Goal: Browse casually: Explore the website without a specific task or goal

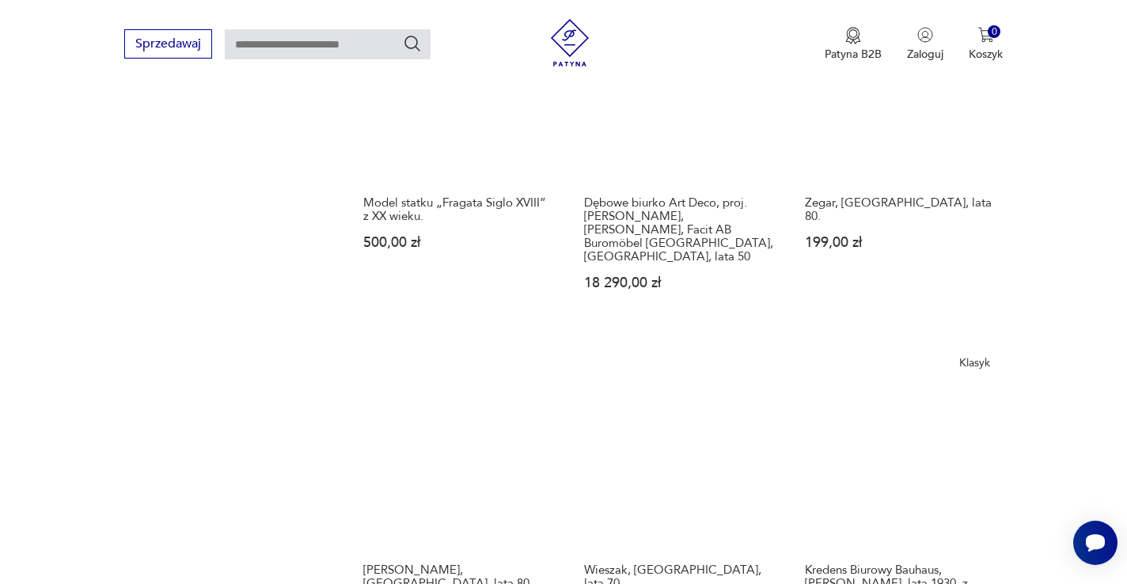
scroll to position [1531, 0]
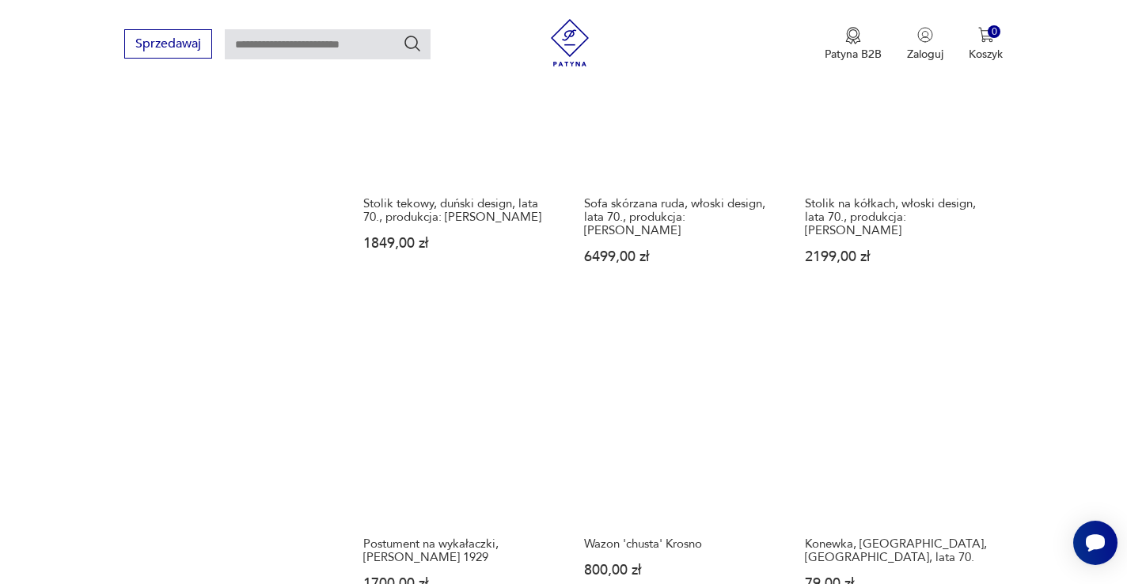
scroll to position [1313, 0]
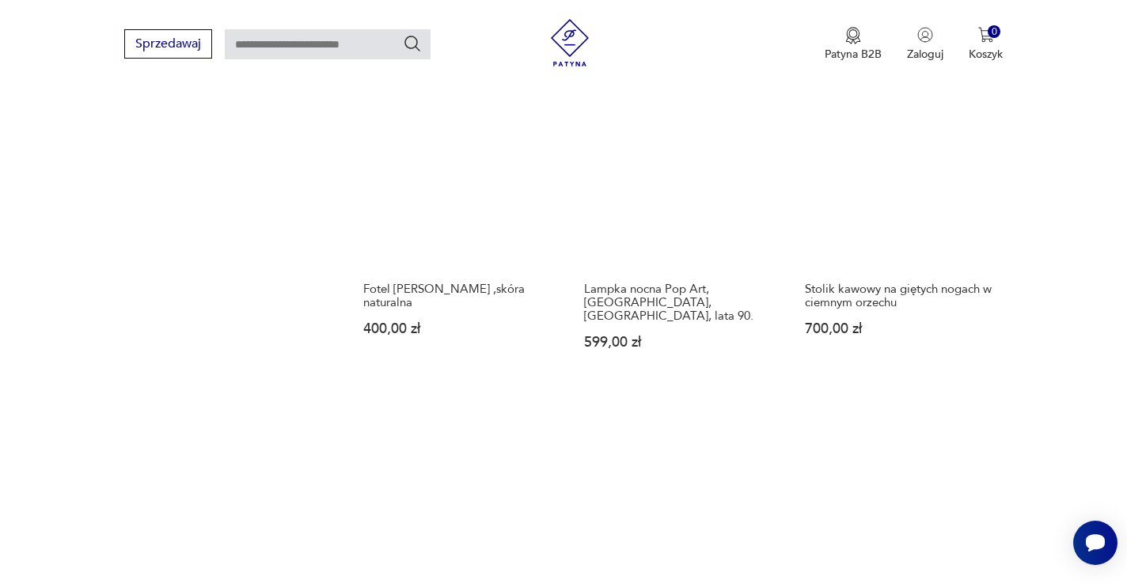
scroll to position [1442, 0]
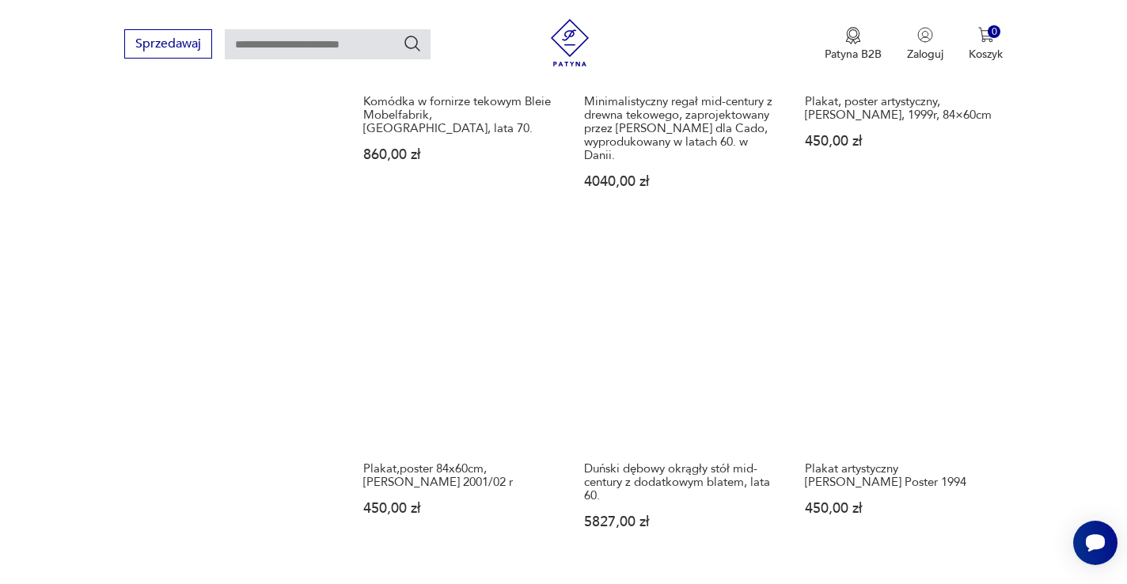
scroll to position [1340, 0]
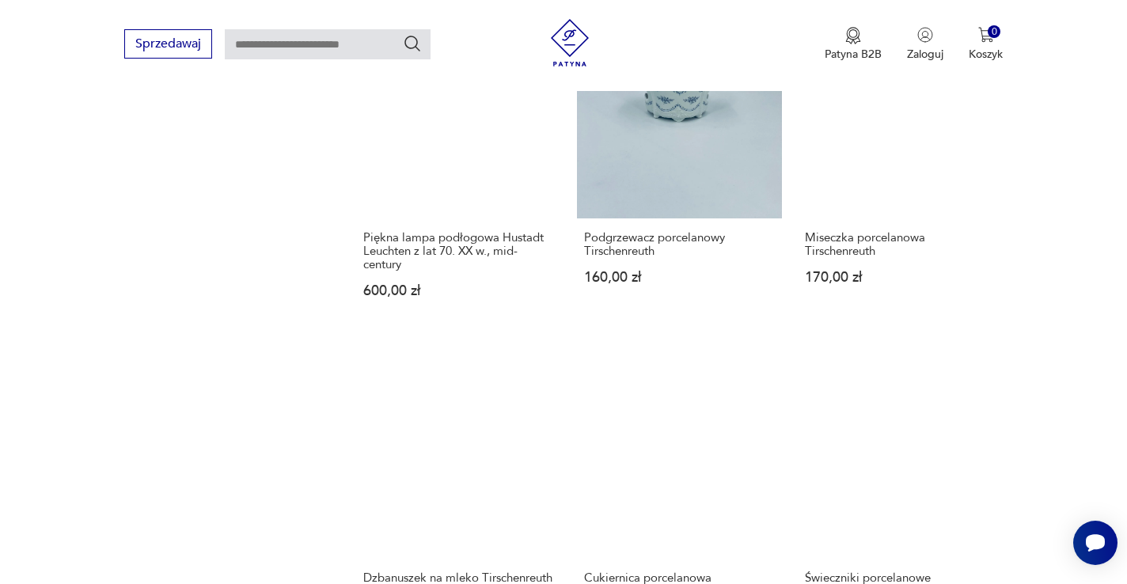
scroll to position [1264, 0]
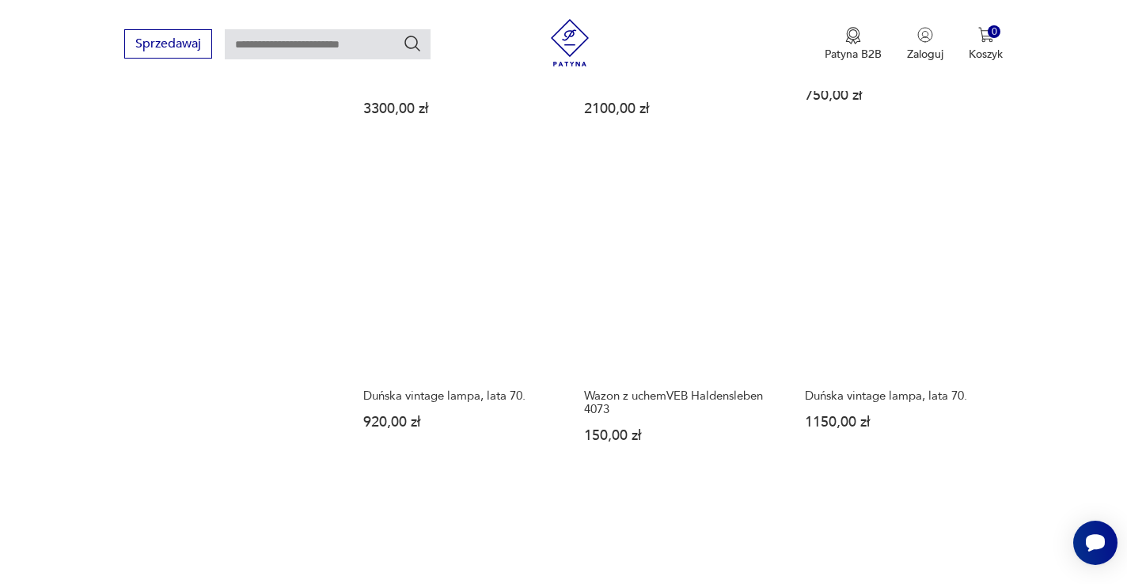
scroll to position [1419, 0]
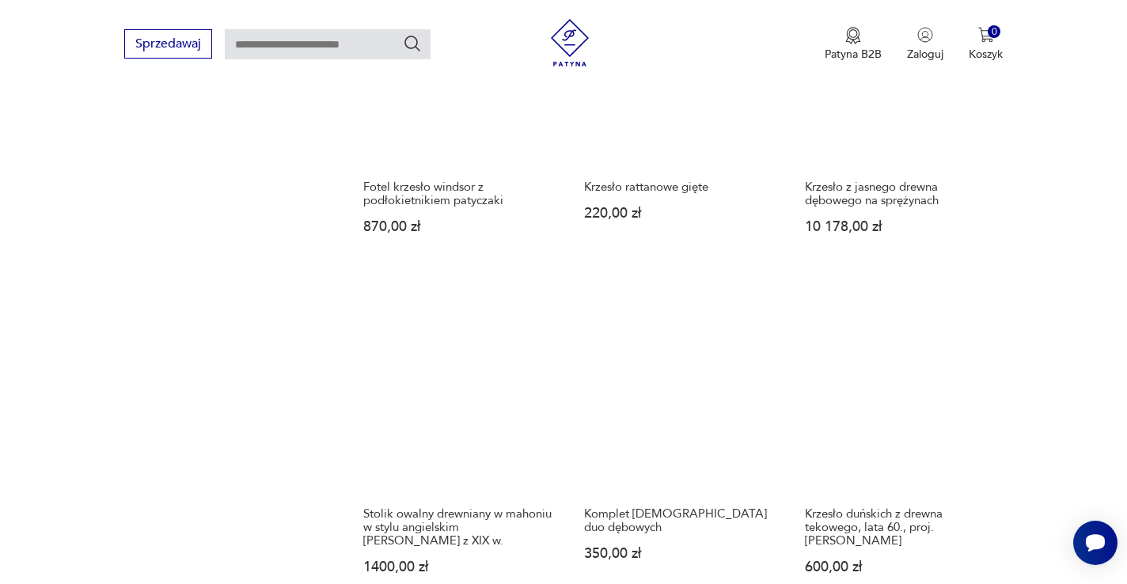
scroll to position [1219, 0]
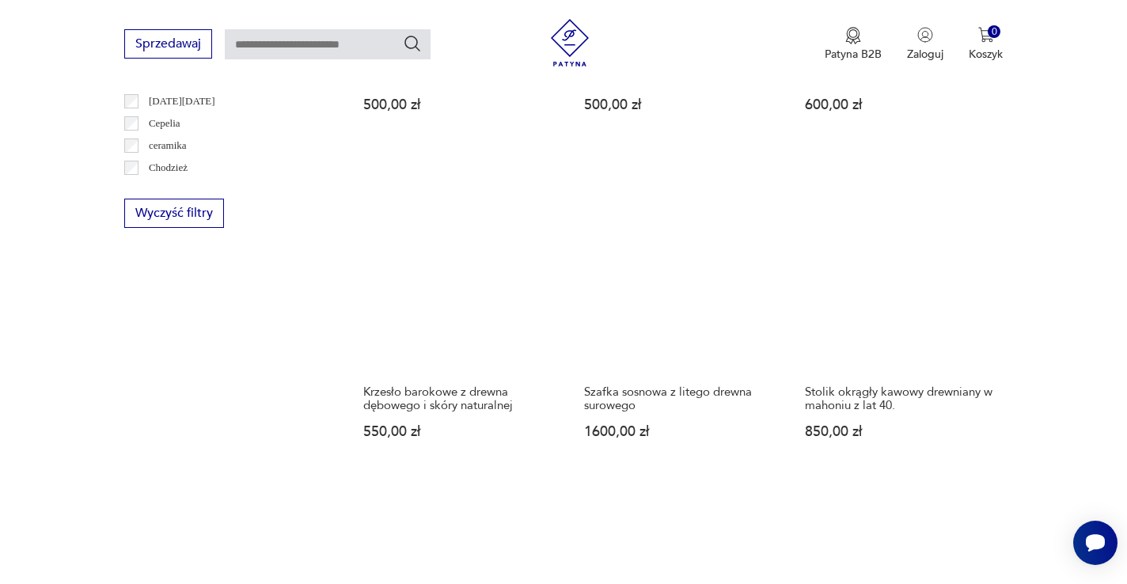
scroll to position [1223, 0]
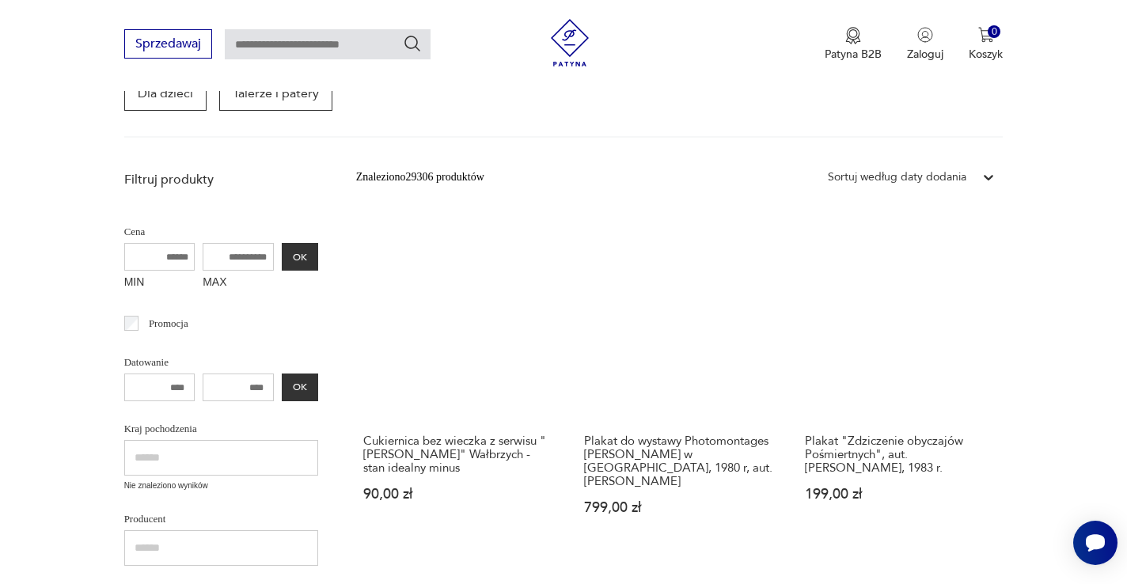
scroll to position [283, 0]
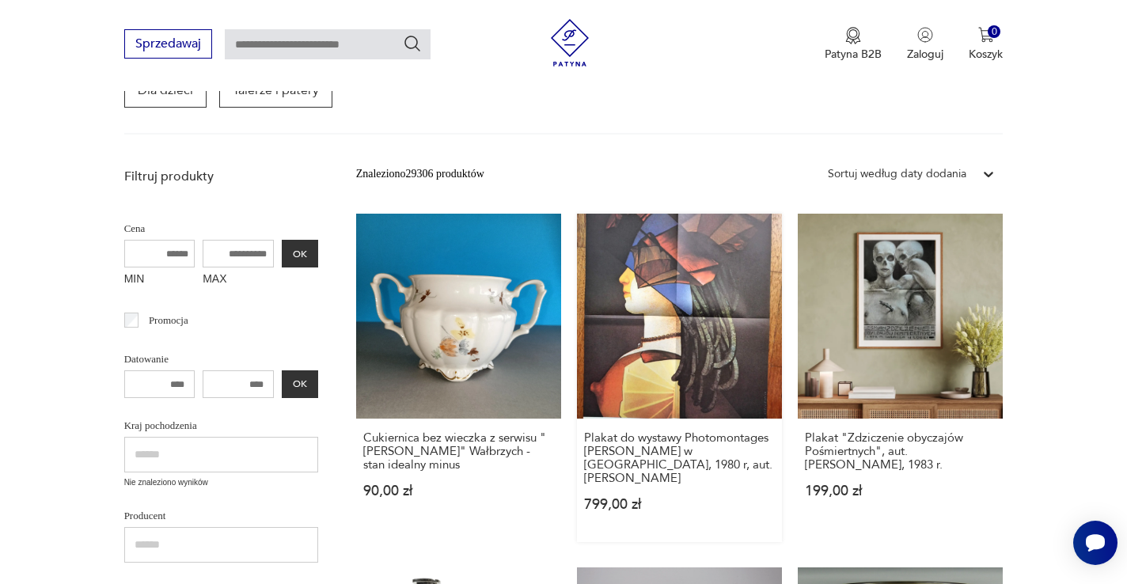
click at [577, 343] on link "Plakat do wystawy Photomontages [PERSON_NAME] w [GEOGRAPHIC_DATA], 1980 r, aut.…" at bounding box center [679, 378] width 205 height 328
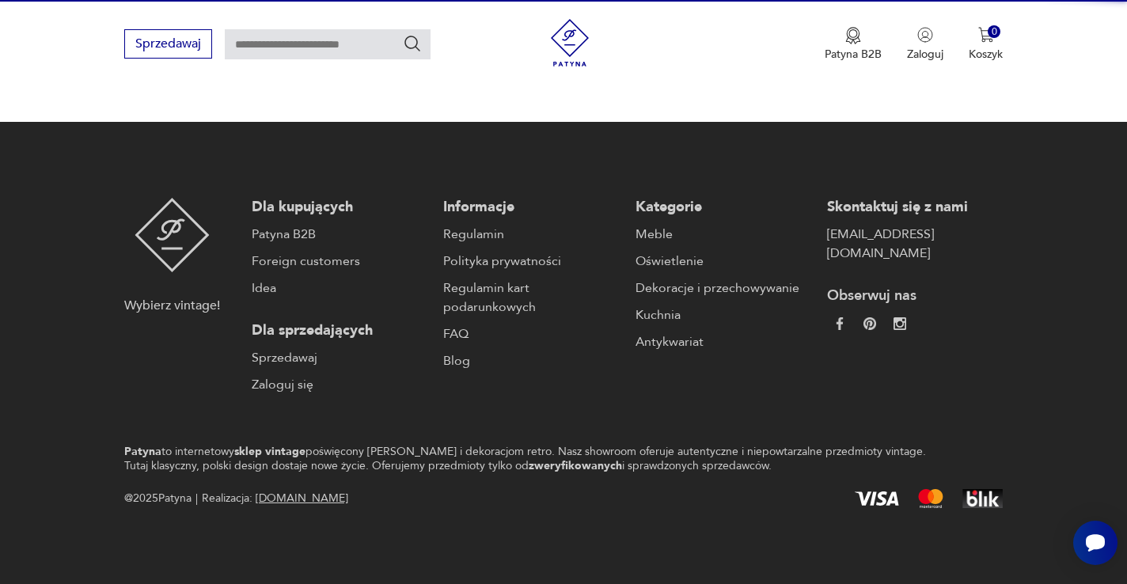
scroll to position [186, 0]
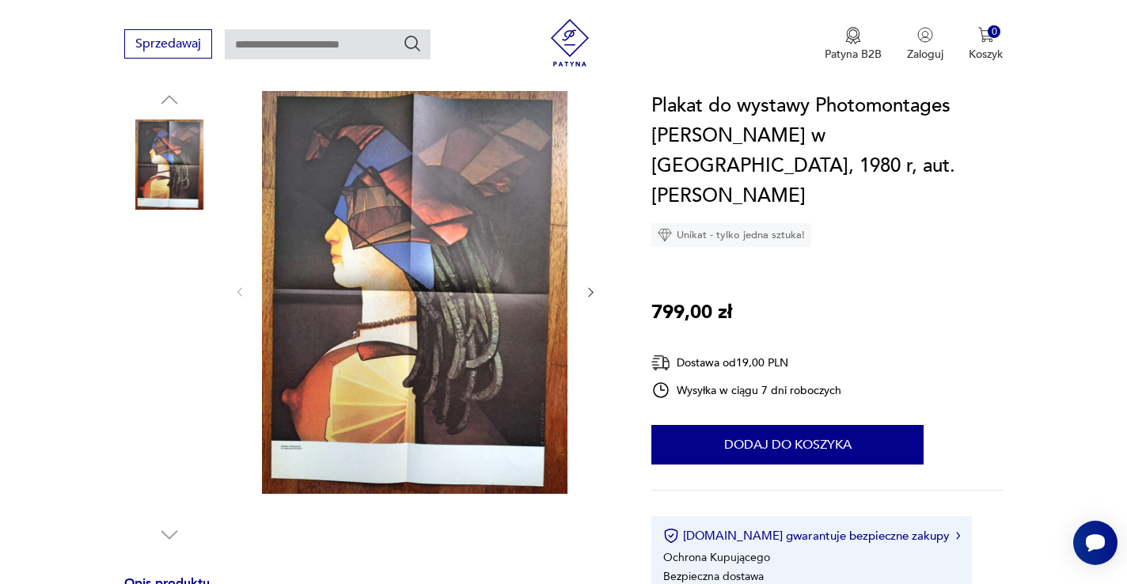
click at [434, 262] on img at bounding box center [414, 291] width 305 height 406
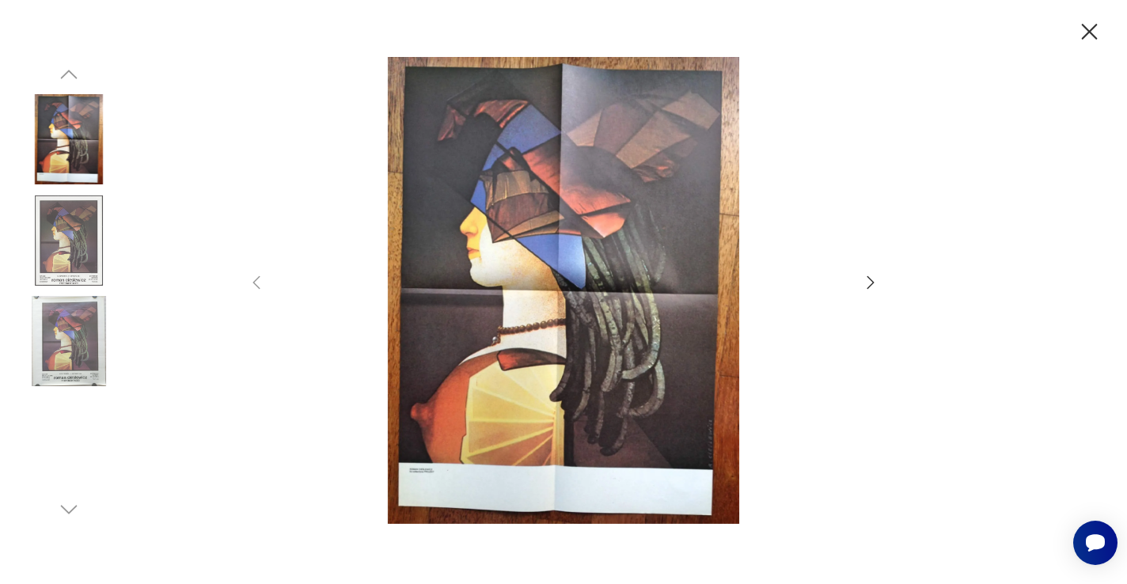
click at [870, 285] on icon "button" at bounding box center [870, 282] width 19 height 19
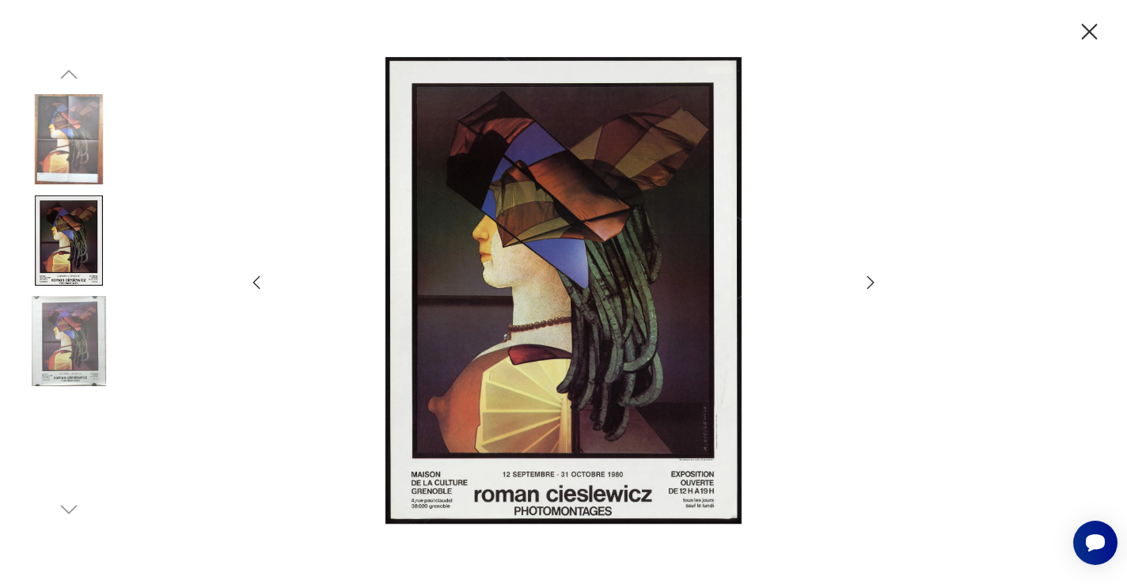
click at [870, 285] on icon "button" at bounding box center [870, 282] width 19 height 19
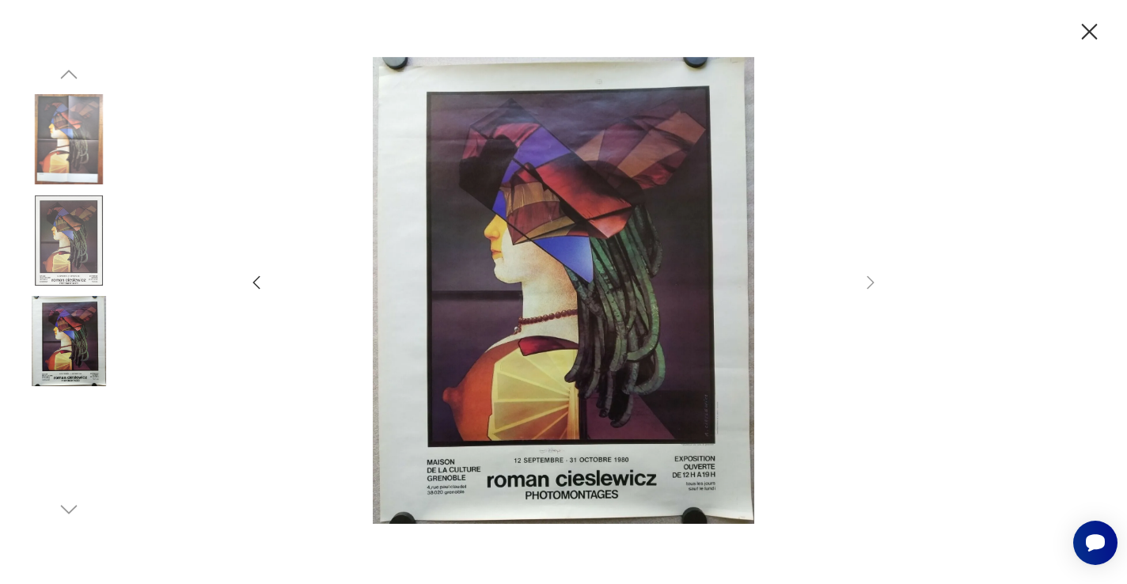
click at [252, 279] on icon "button" at bounding box center [256, 282] width 19 height 19
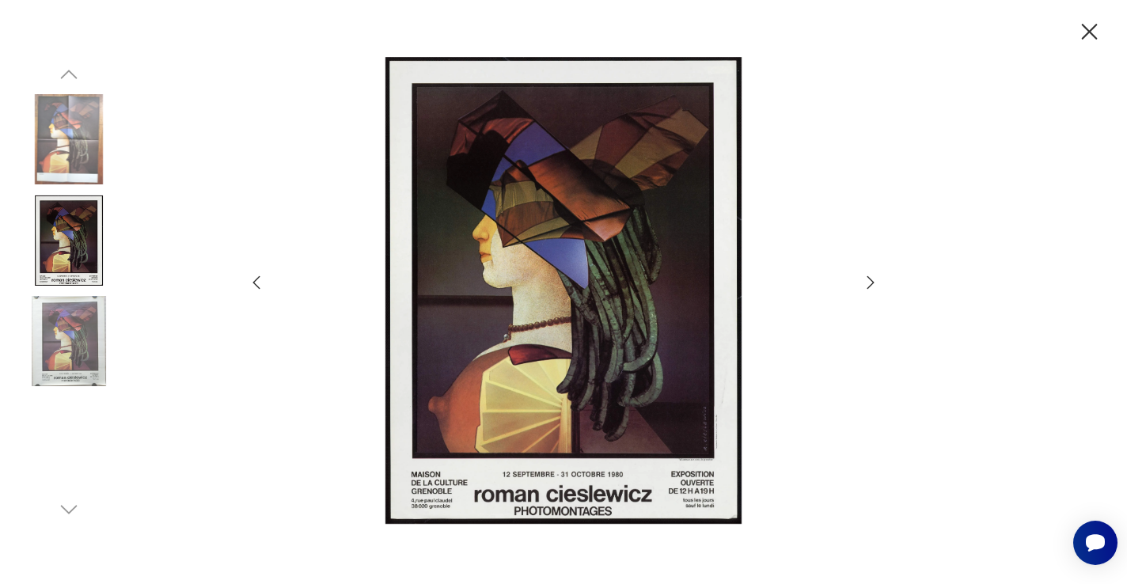
click at [252, 279] on icon "button" at bounding box center [256, 282] width 19 height 19
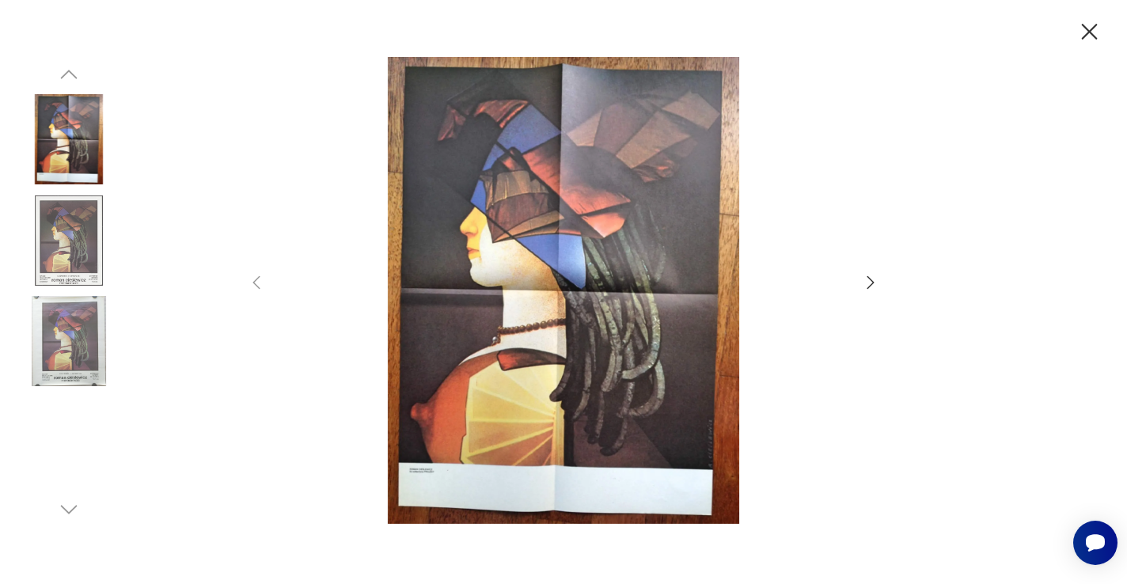
click at [868, 284] on icon "button" at bounding box center [870, 282] width 19 height 19
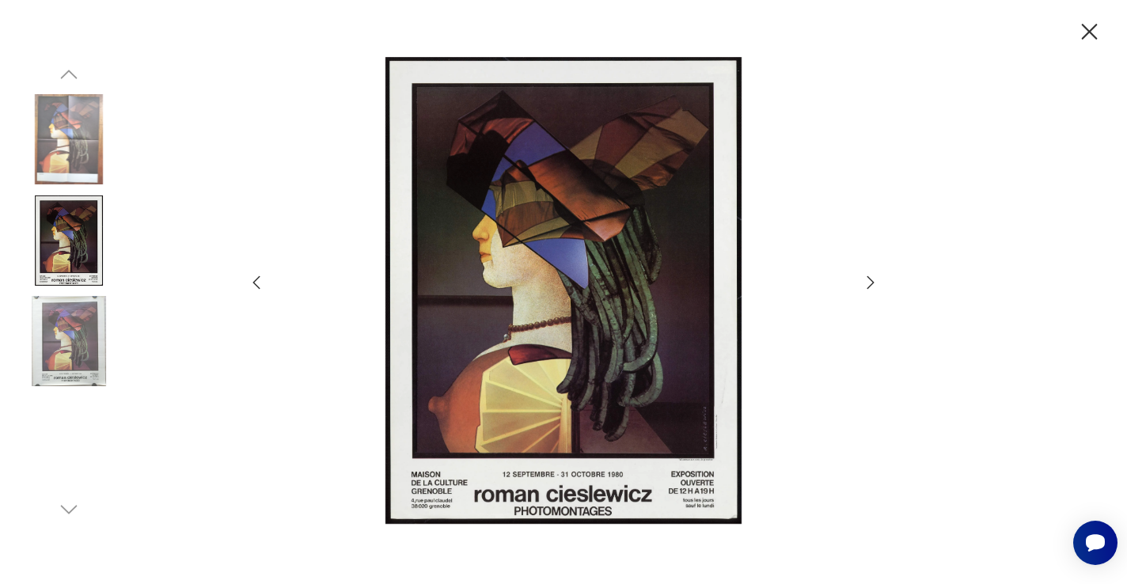
click at [868, 284] on icon "button" at bounding box center [870, 282] width 19 height 19
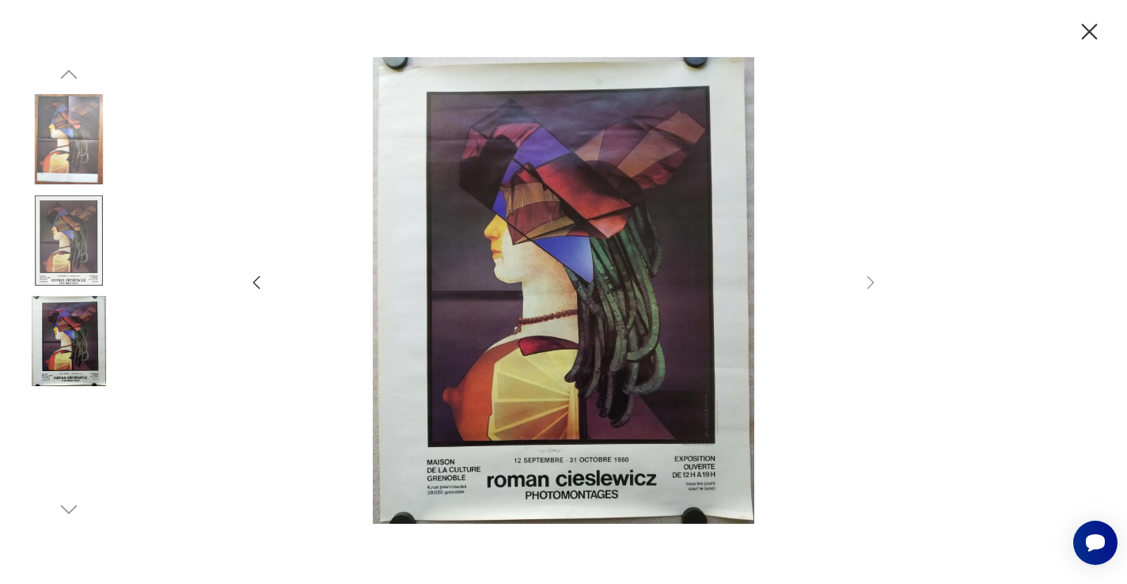
click at [1087, 30] on icon "button" at bounding box center [1090, 32] width 16 height 16
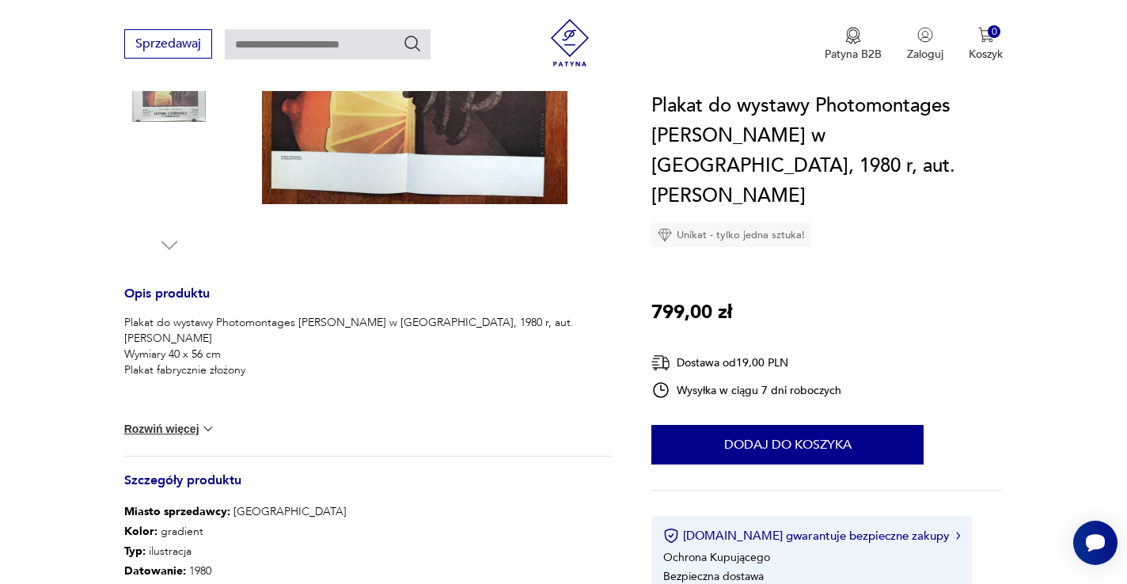
scroll to position [487, 0]
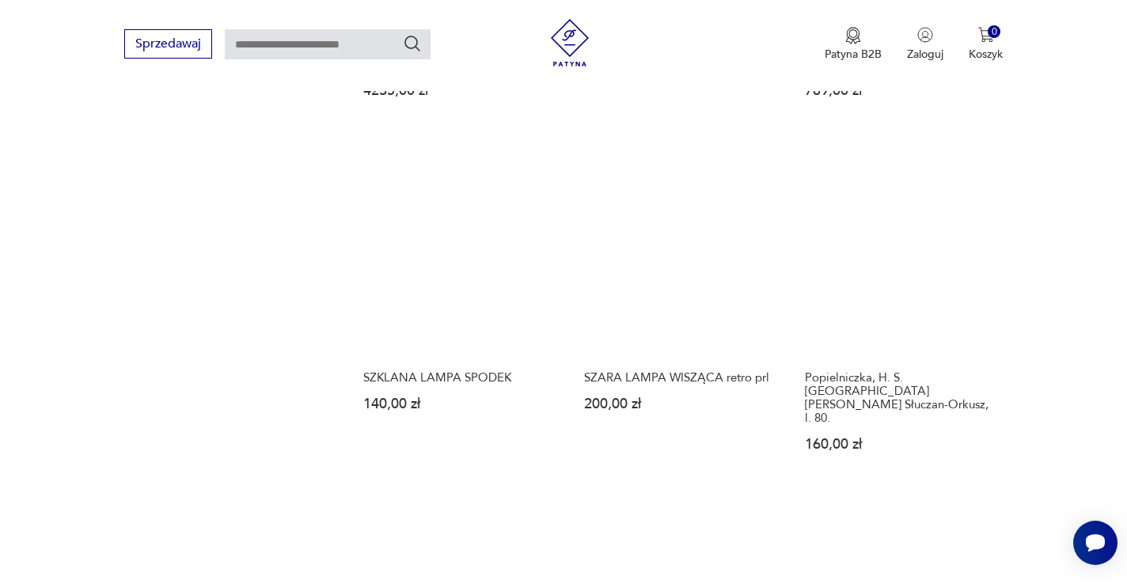
scroll to position [1370, 0]
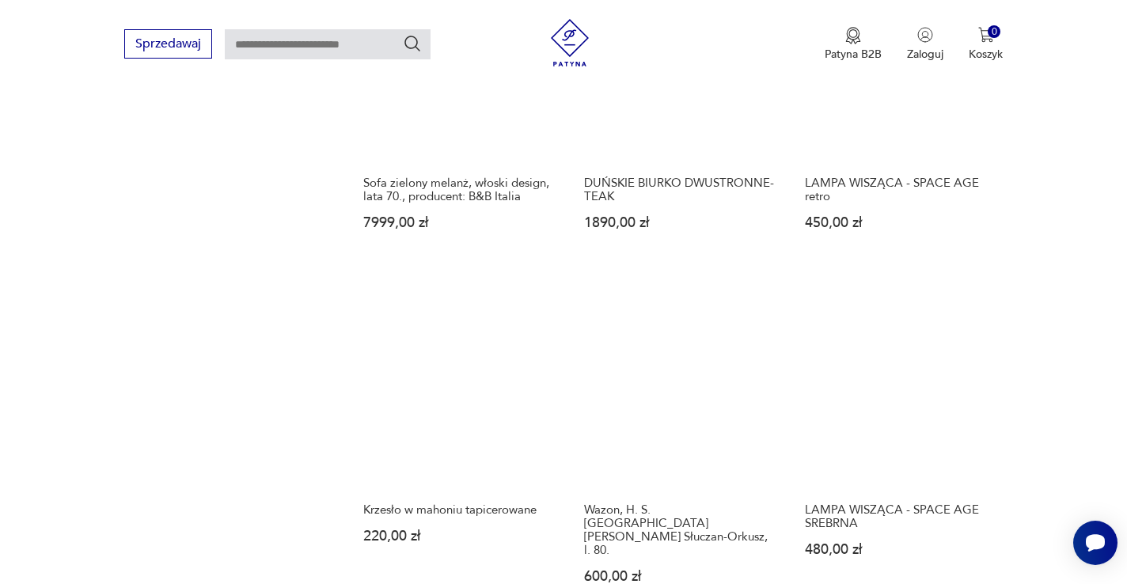
scroll to position [1299, 0]
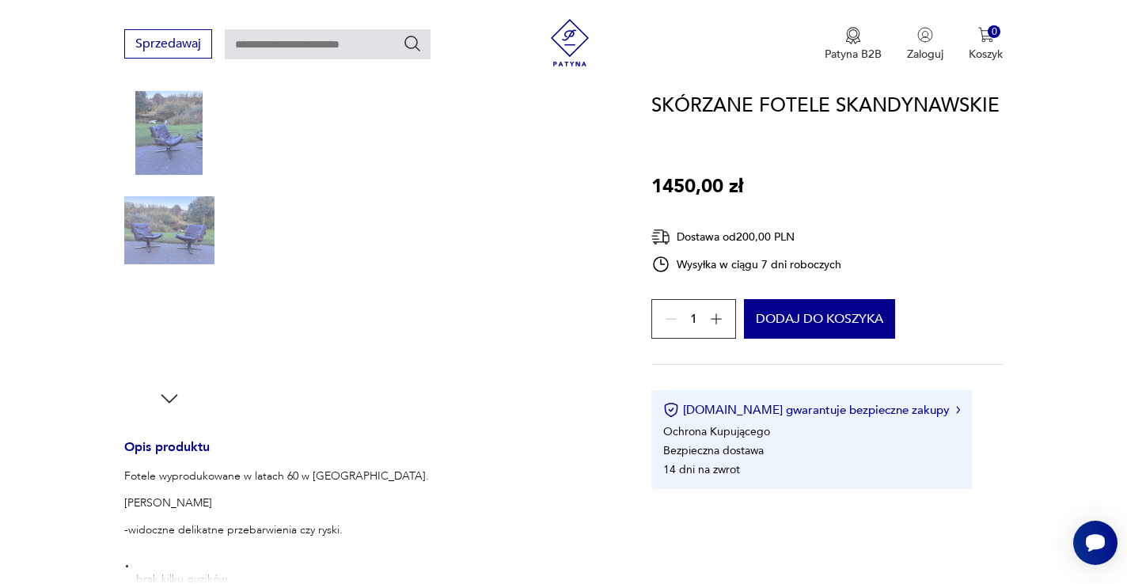
scroll to position [83, 0]
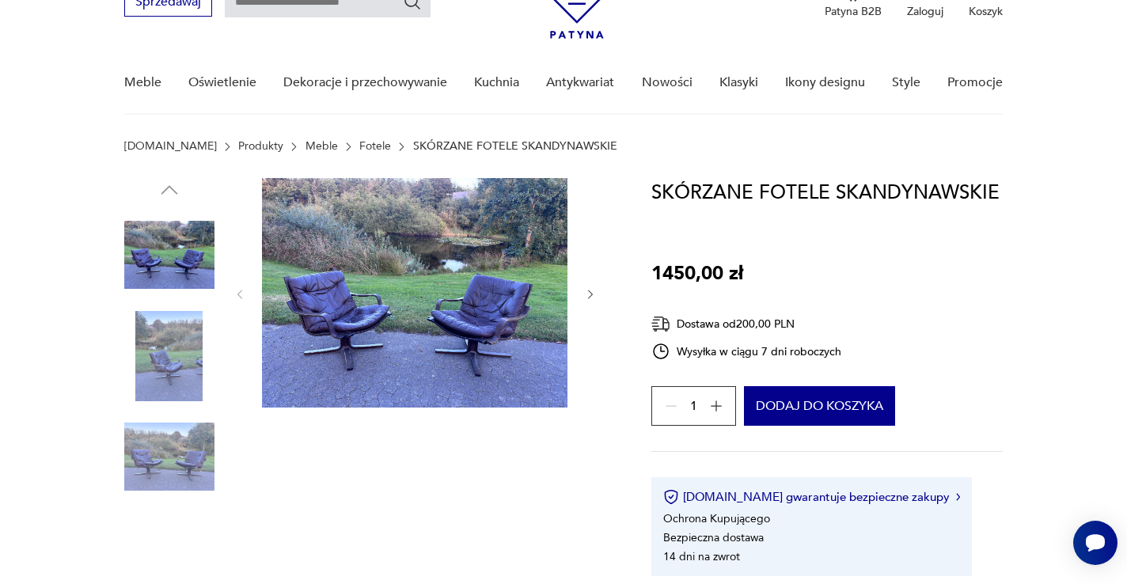
click at [442, 296] on img at bounding box center [414, 292] width 305 height 229
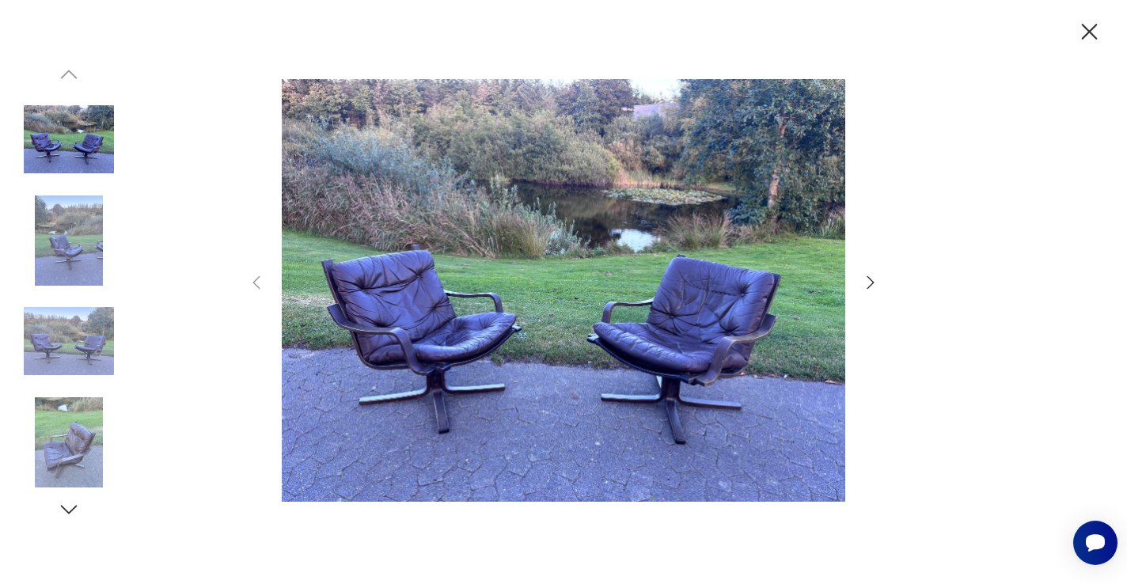
click at [442, 296] on img at bounding box center [563, 290] width 563 height 467
click at [1081, 28] on icon "button" at bounding box center [1089, 32] width 28 height 28
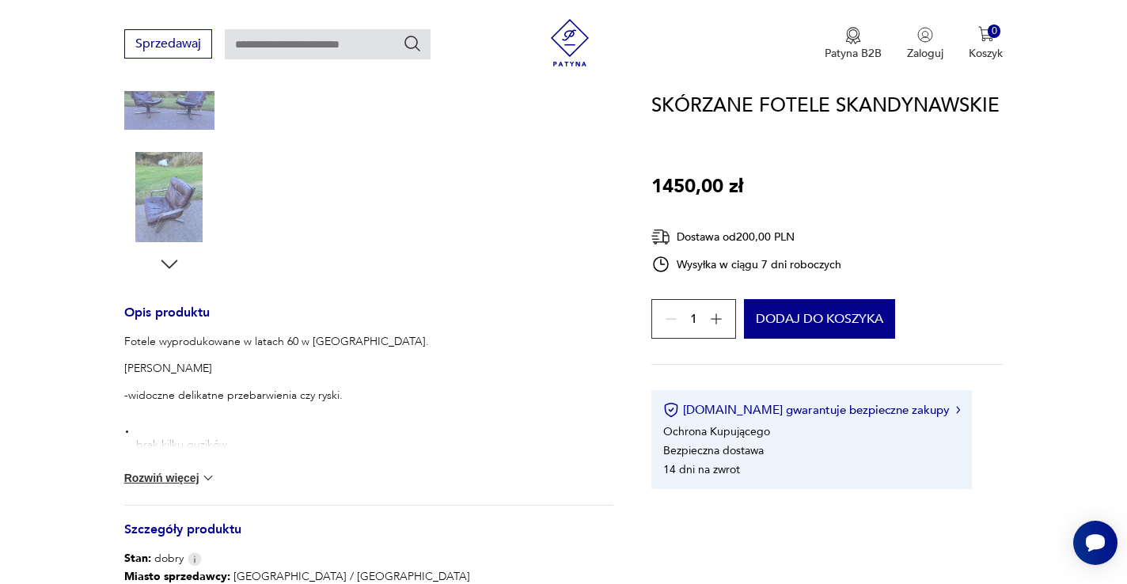
scroll to position [580, 0]
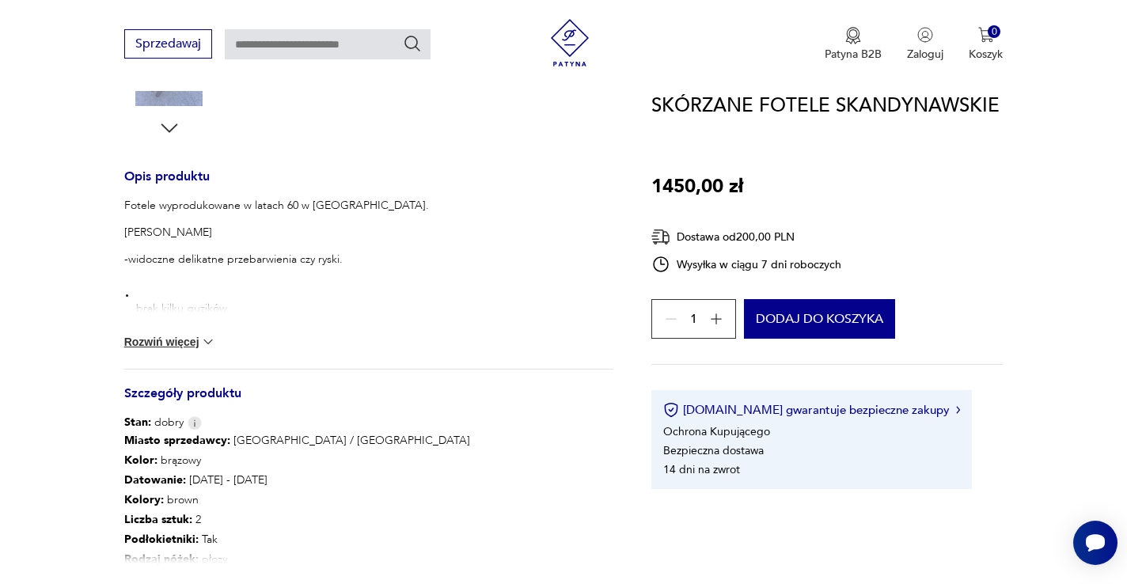
click at [168, 351] on div "Fotele wyprodukowane w latach 60 w [GEOGRAPHIC_DATA]. Stan dobry -widoczne deli…" at bounding box center [368, 283] width 489 height 171
click at [168, 343] on button "Rozwiń więcej" at bounding box center [170, 342] width 92 height 16
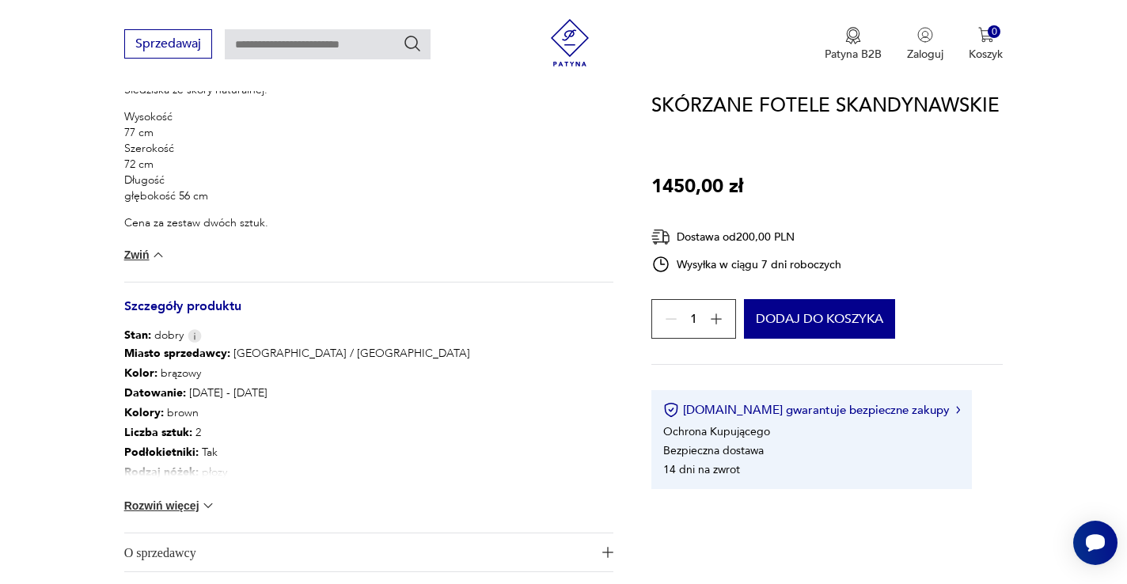
scroll to position [847, 0]
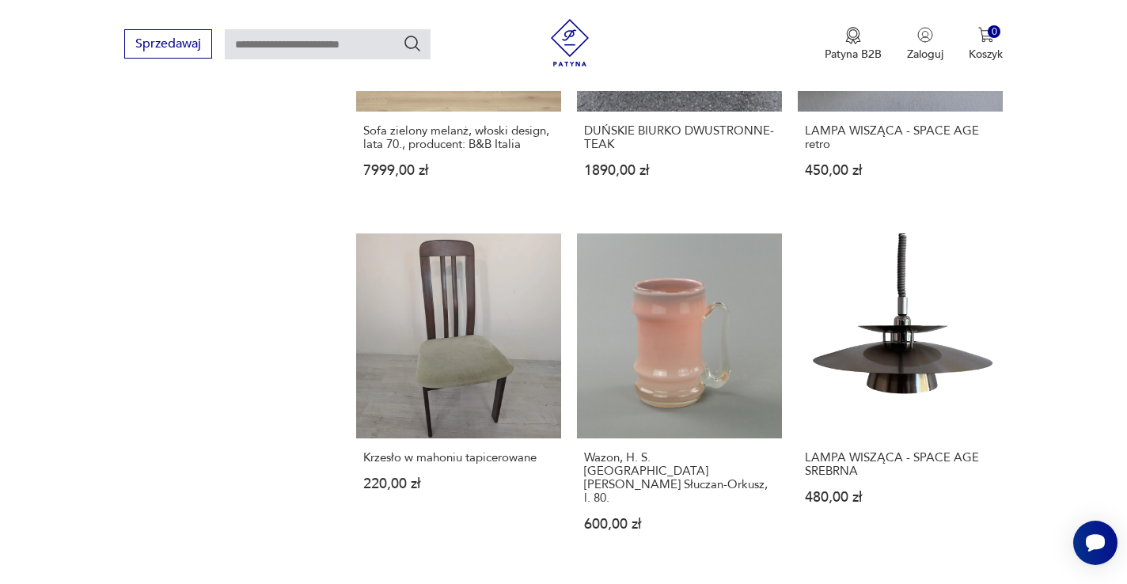
scroll to position [1321, 0]
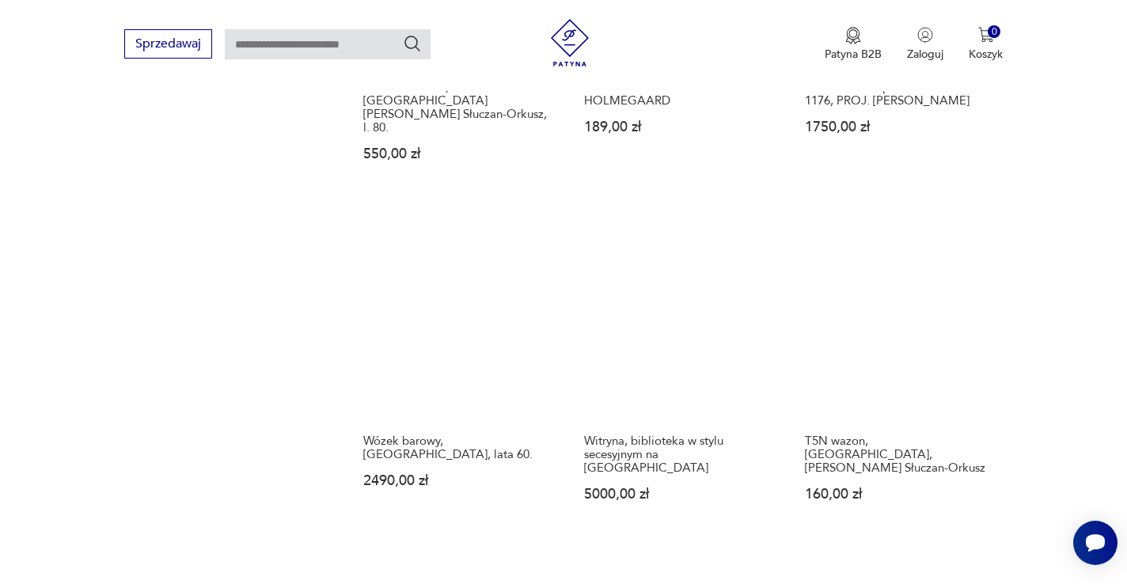
scroll to position [1328, 0]
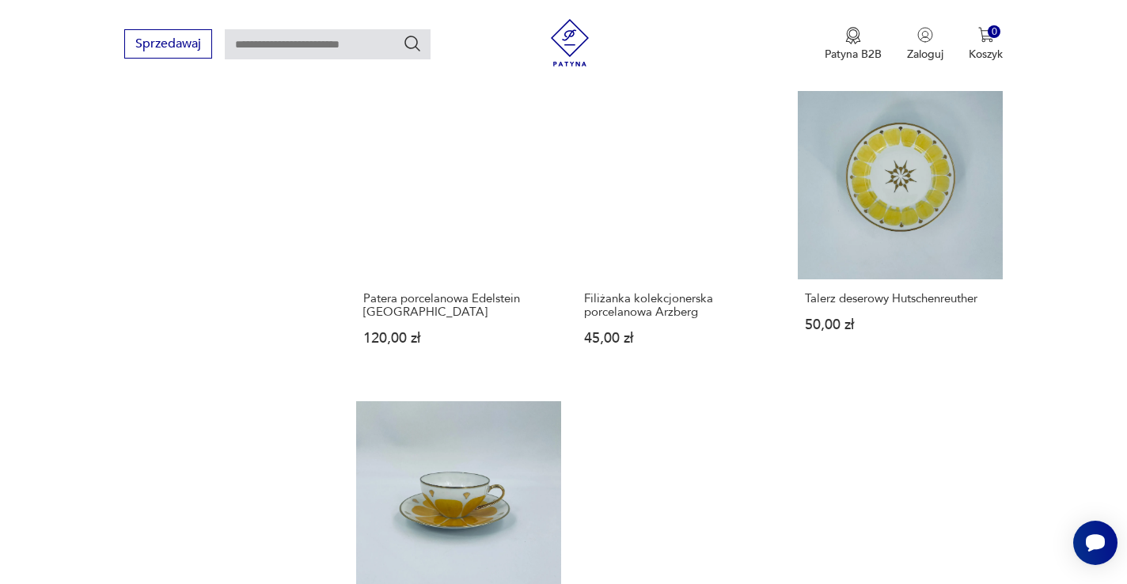
scroll to position [1477, 0]
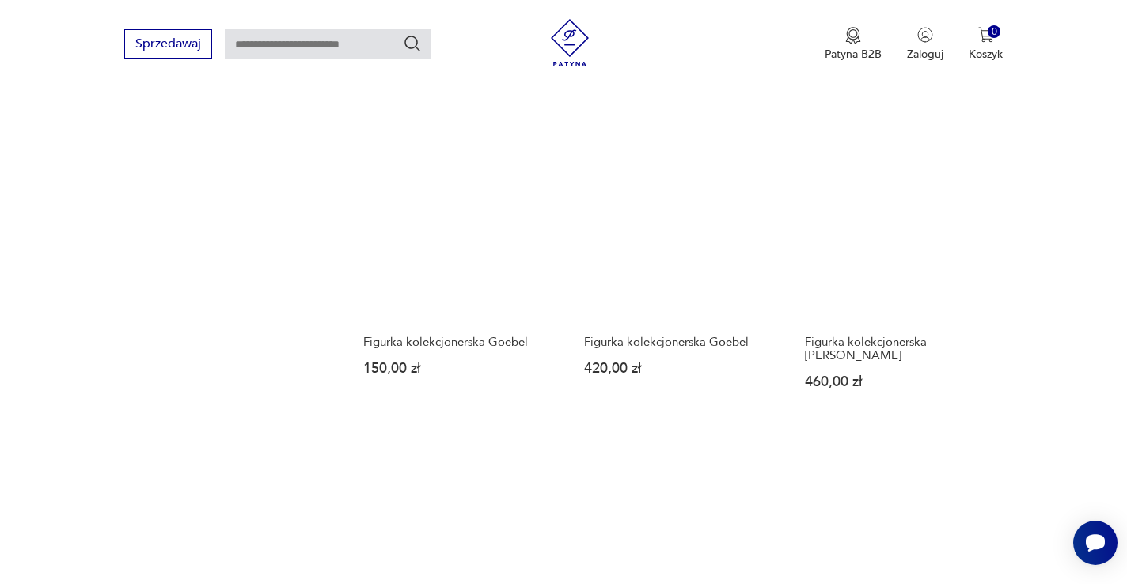
scroll to position [1479, 0]
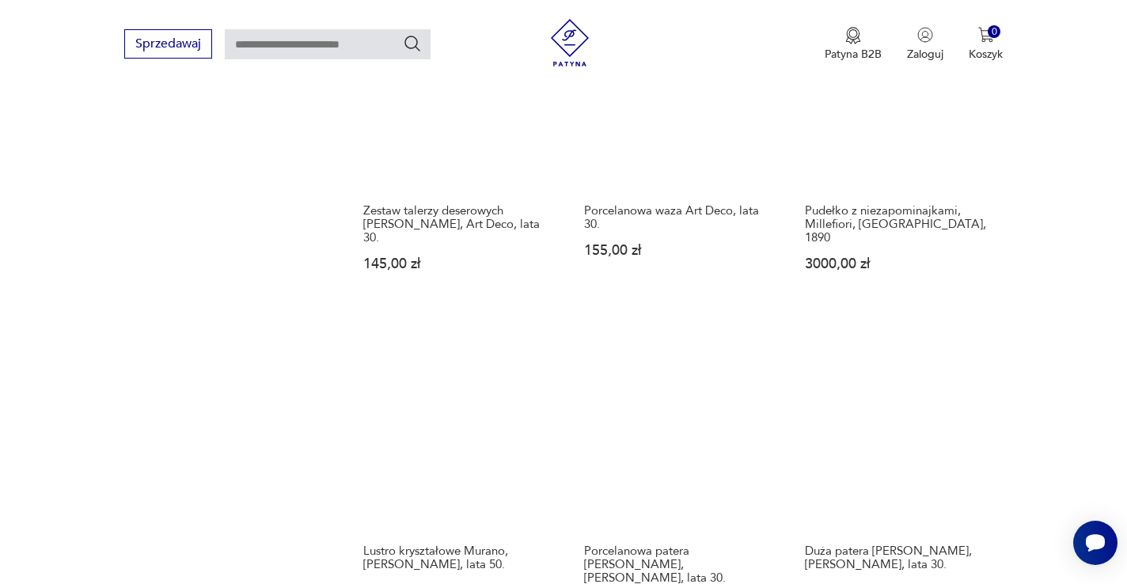
scroll to position [1196, 0]
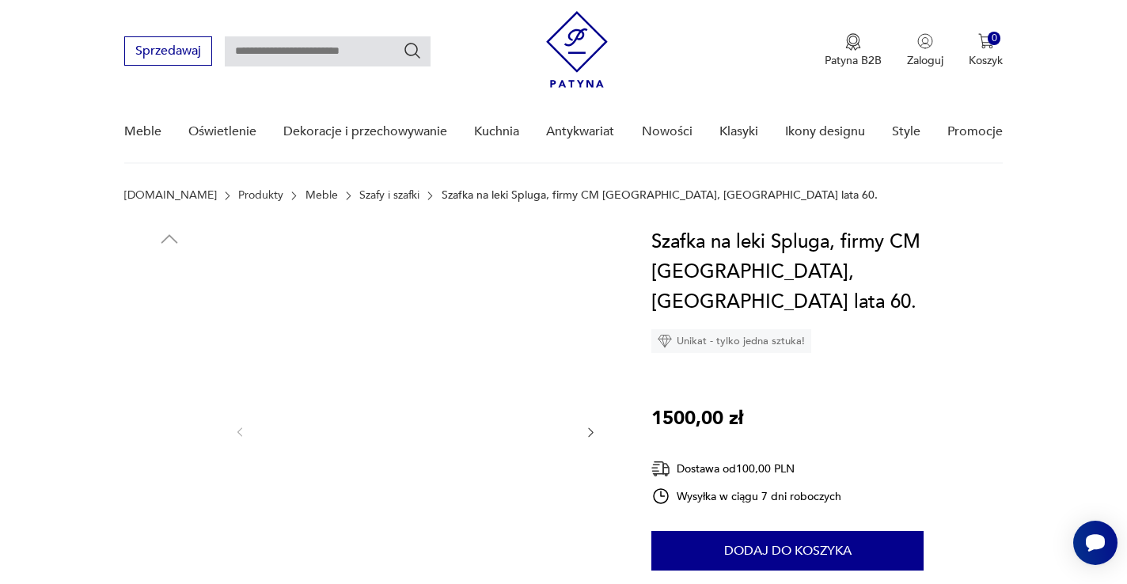
scroll to position [142, 0]
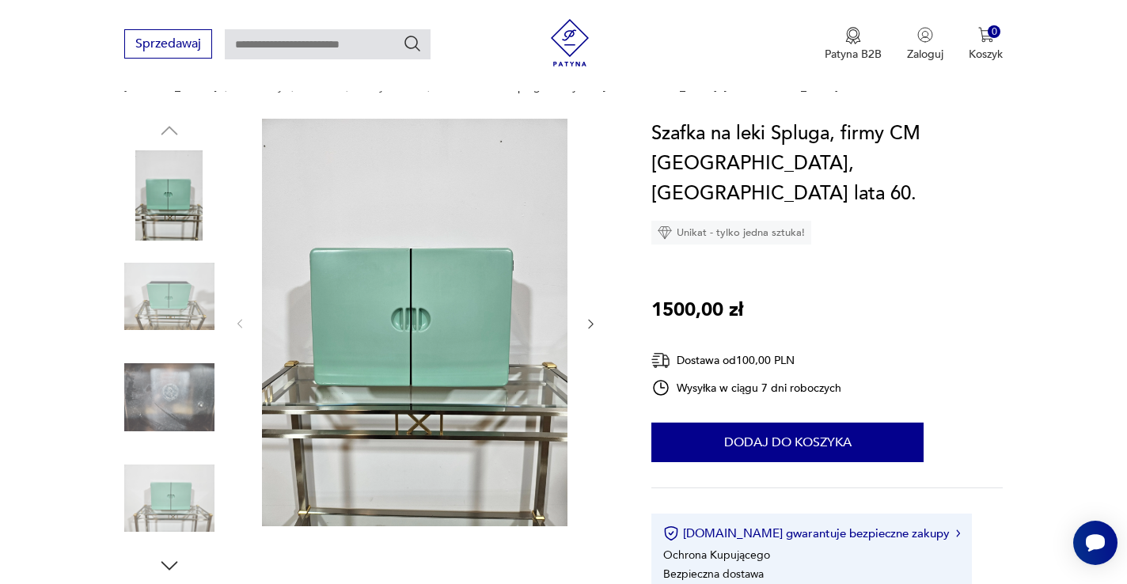
click at [587, 321] on icon "button" at bounding box center [590, 323] width 13 height 13
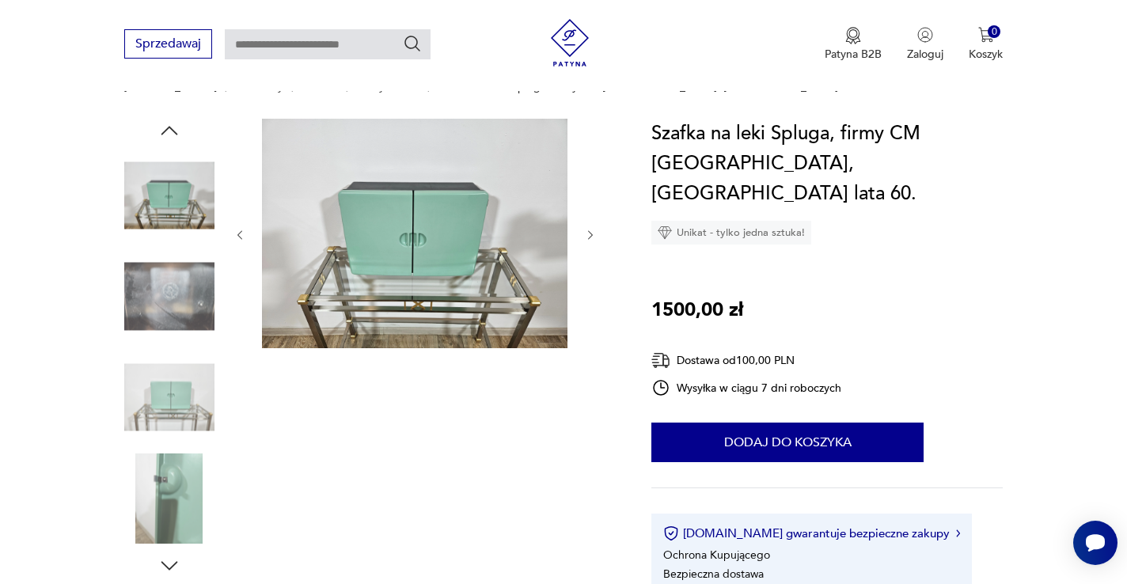
click at [587, 321] on div at bounding box center [415, 235] width 364 height 233
click at [589, 236] on icon "button" at bounding box center [590, 235] width 13 height 13
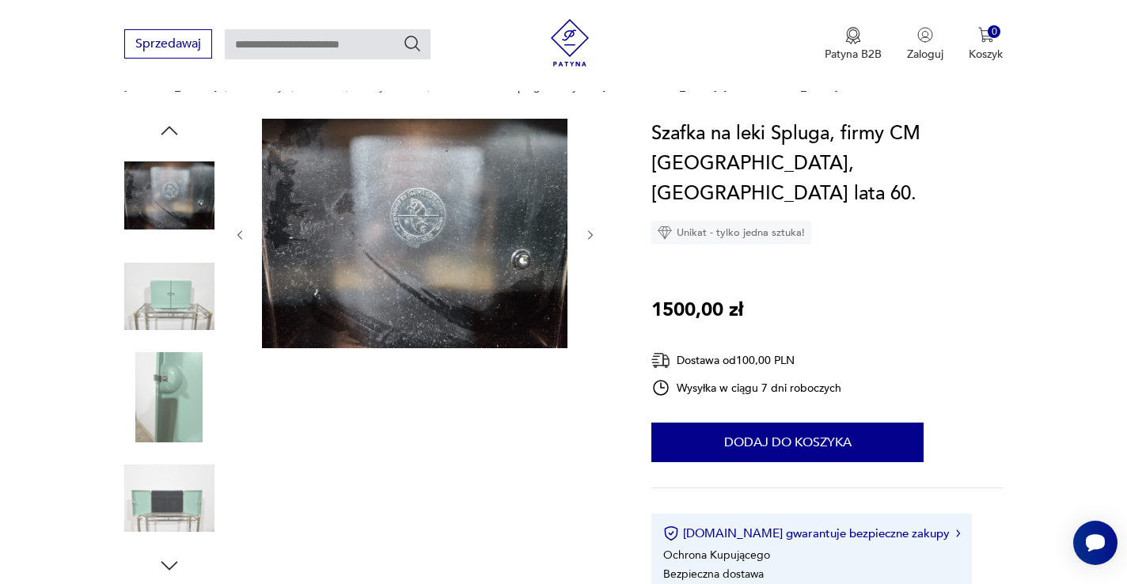
click at [589, 236] on icon "button" at bounding box center [590, 235] width 13 height 13
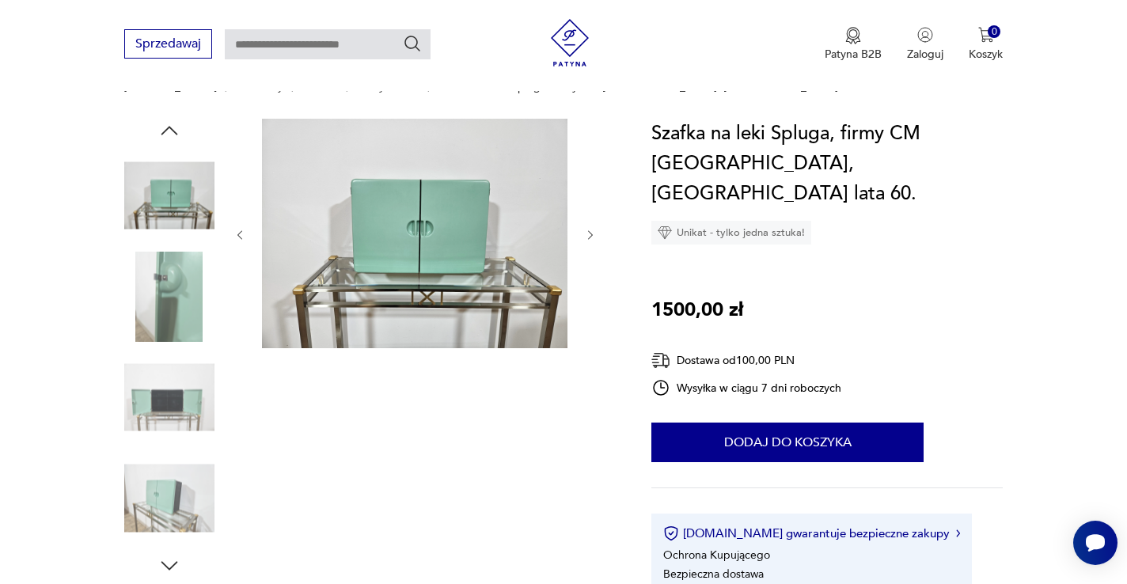
click at [589, 236] on icon "button" at bounding box center [590, 235] width 13 height 13
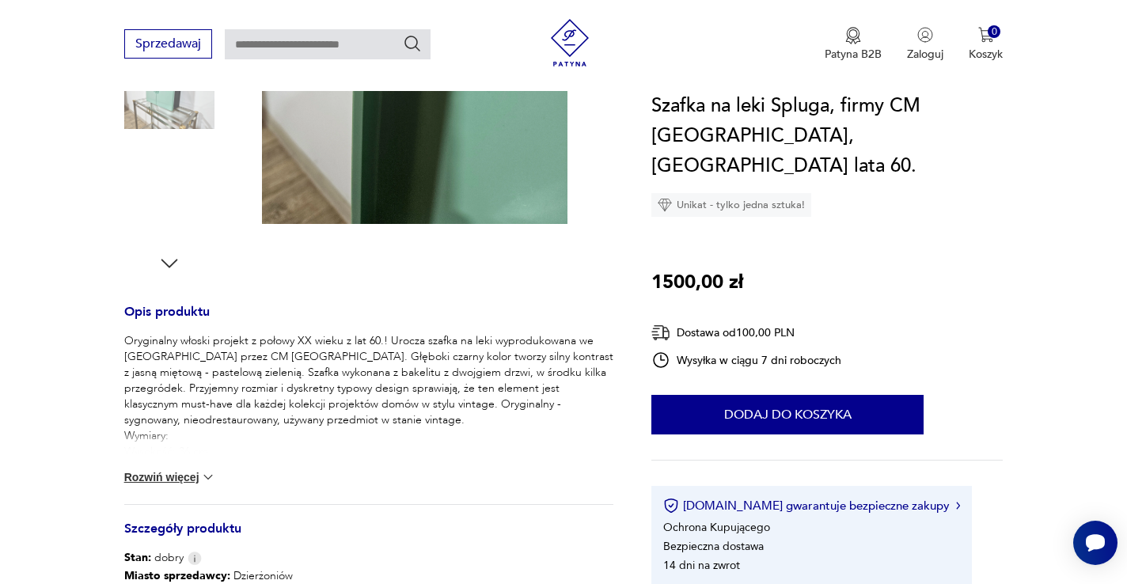
scroll to position [642, 0]
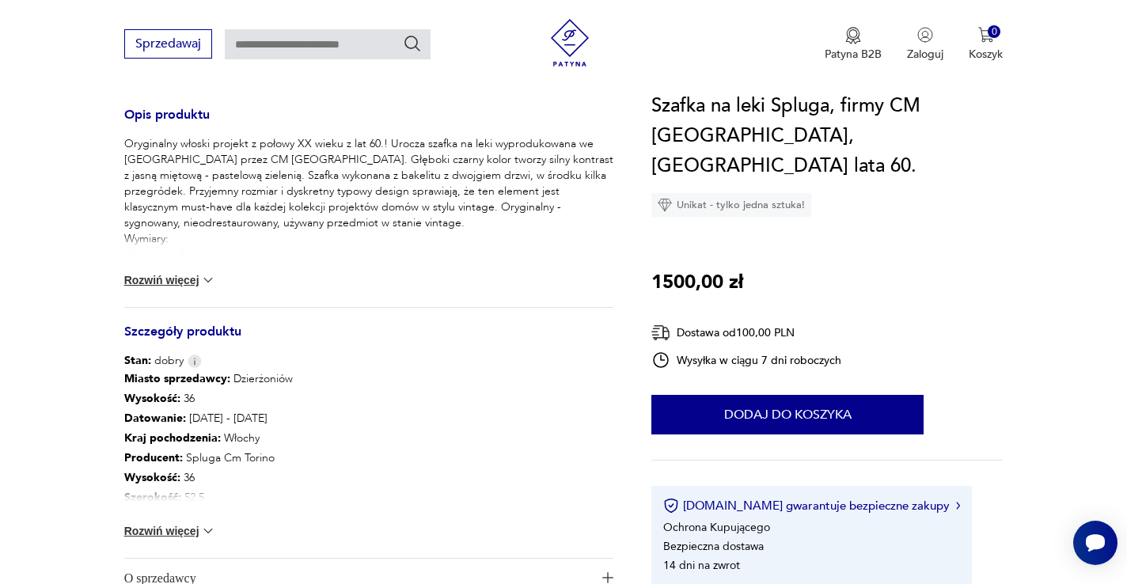
click at [180, 533] on button "Rozwiń więcej" at bounding box center [170, 531] width 92 height 16
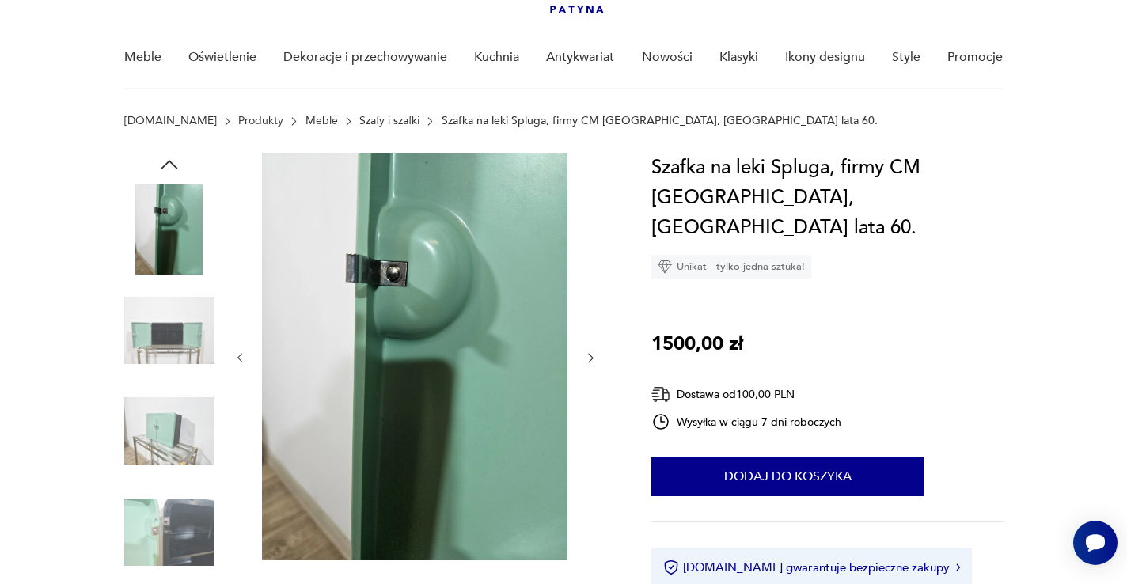
scroll to position [157, 0]
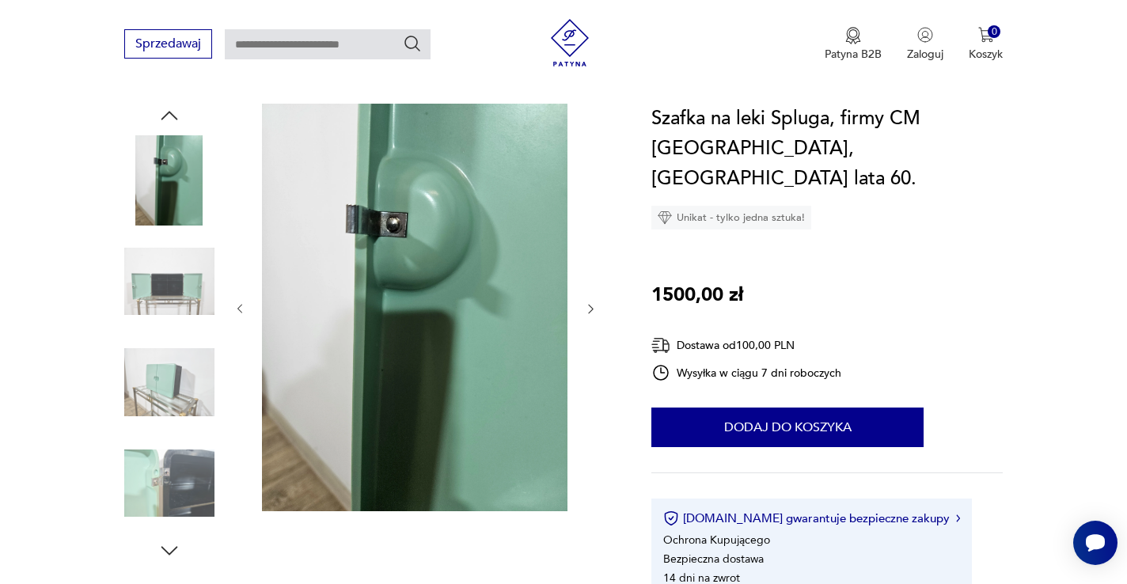
click at [159, 397] on img at bounding box center [169, 382] width 90 height 90
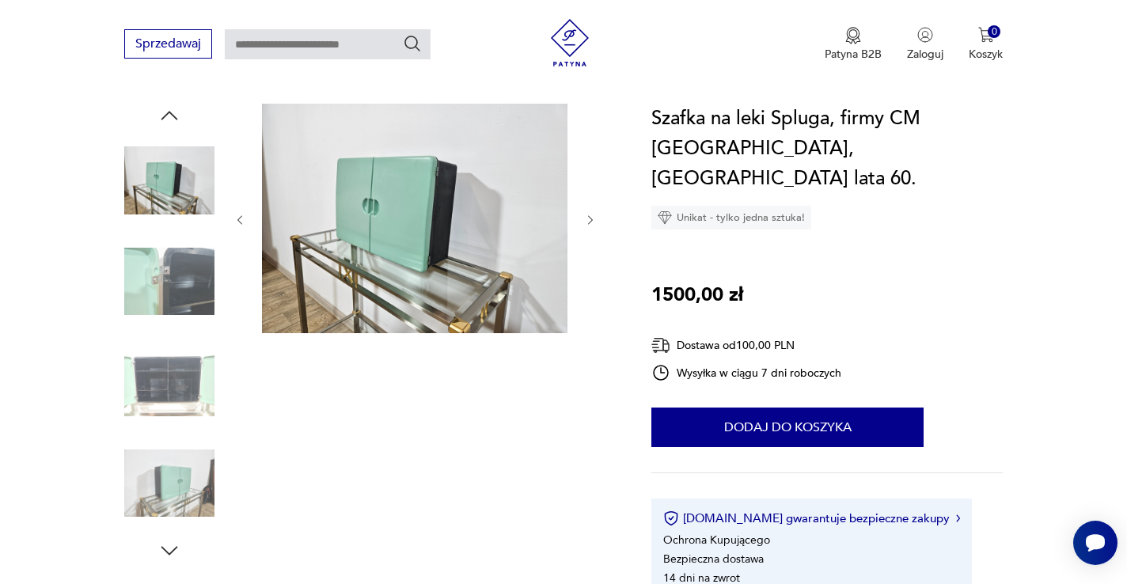
click at [592, 220] on icon "button" at bounding box center [590, 219] width 5 height 9
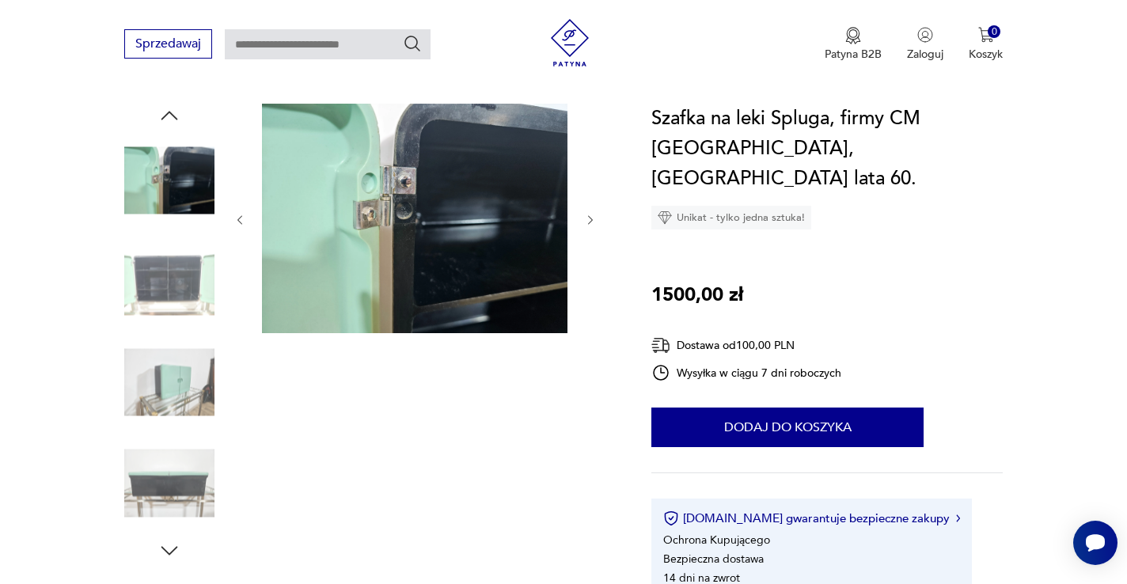
click at [592, 220] on icon "button" at bounding box center [590, 219] width 5 height 9
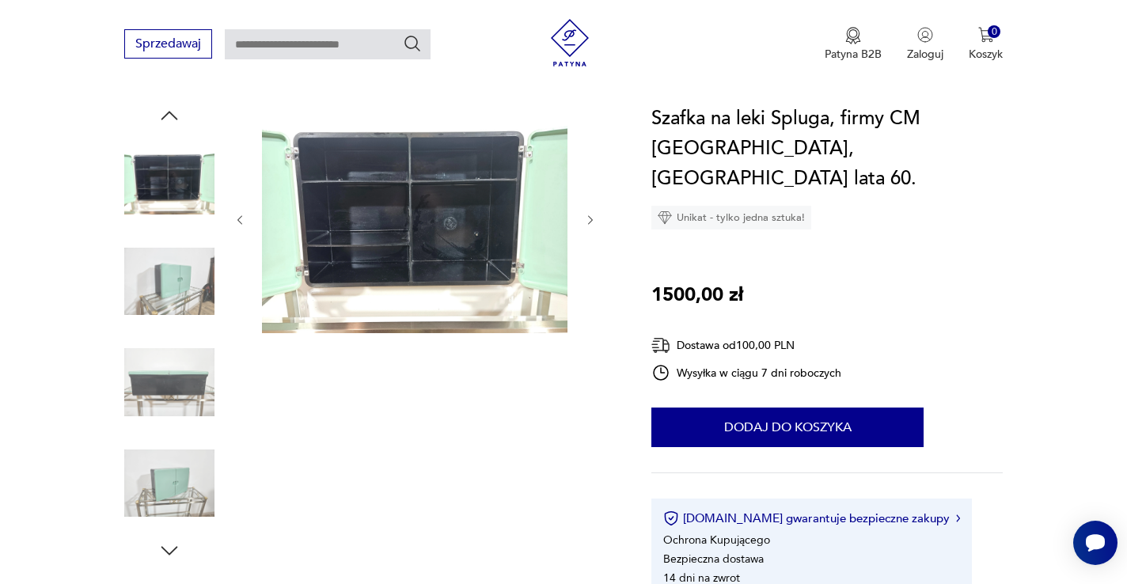
click at [592, 220] on icon "button" at bounding box center [590, 219] width 5 height 9
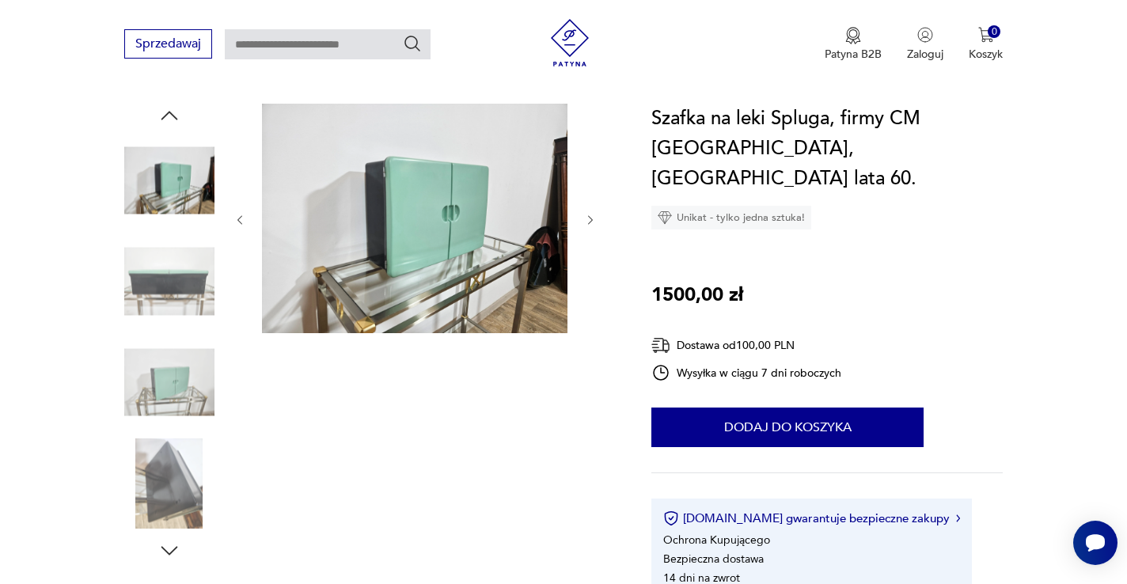
click at [592, 220] on icon "button" at bounding box center [590, 219] width 5 height 9
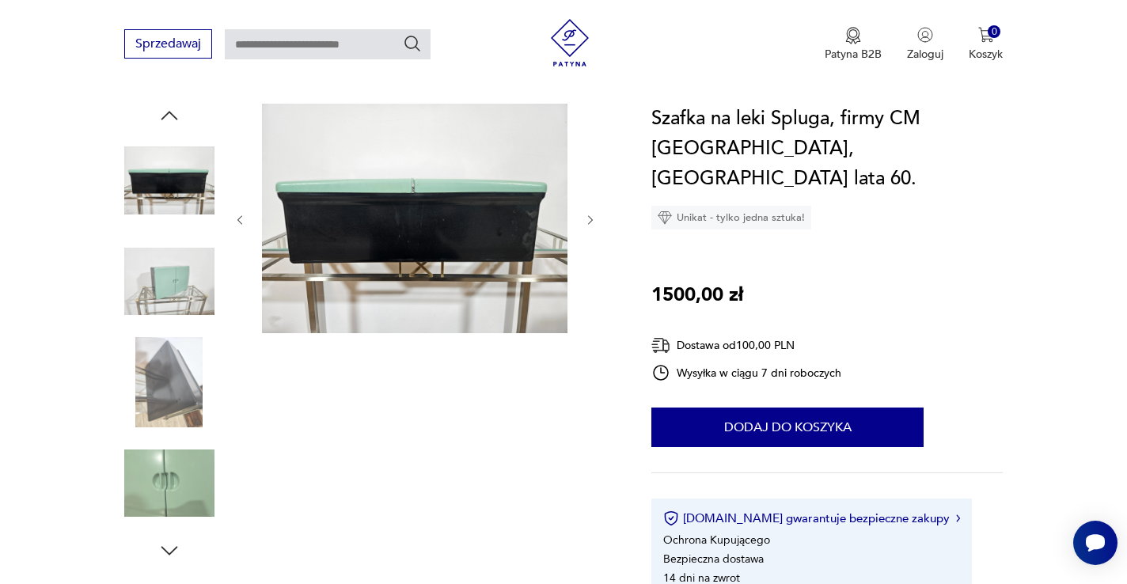
click at [592, 220] on icon "button" at bounding box center [590, 219] width 5 height 9
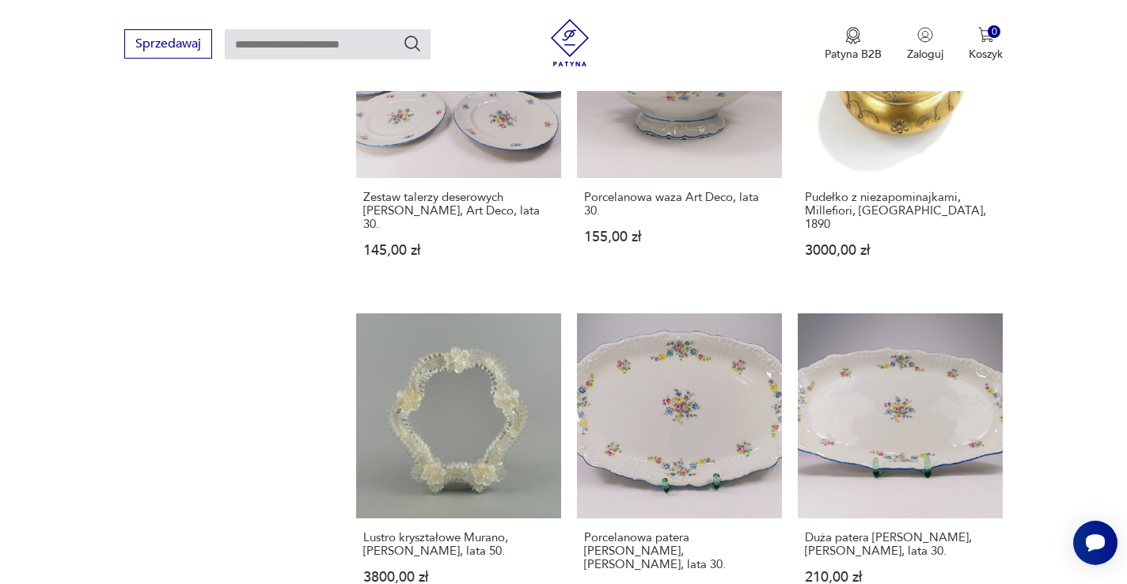
scroll to position [1226, 0]
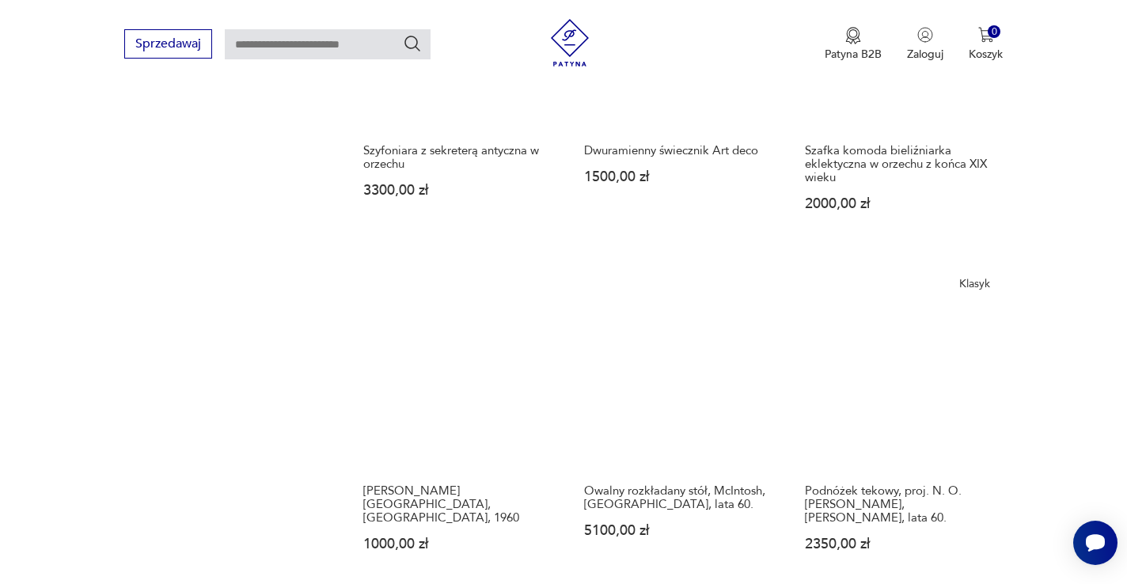
scroll to position [1380, 0]
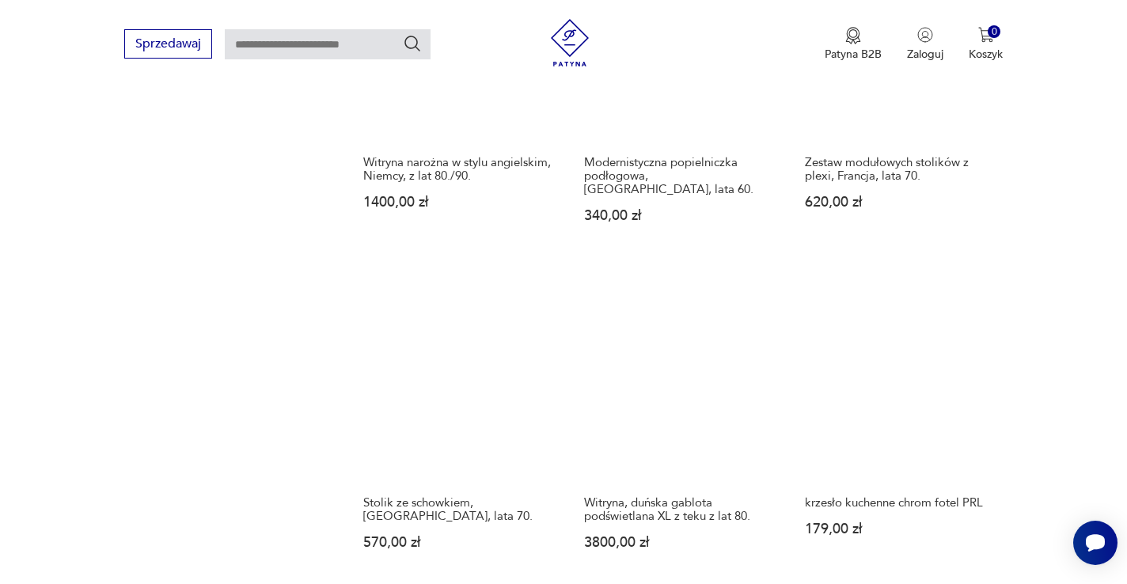
scroll to position [1257, 0]
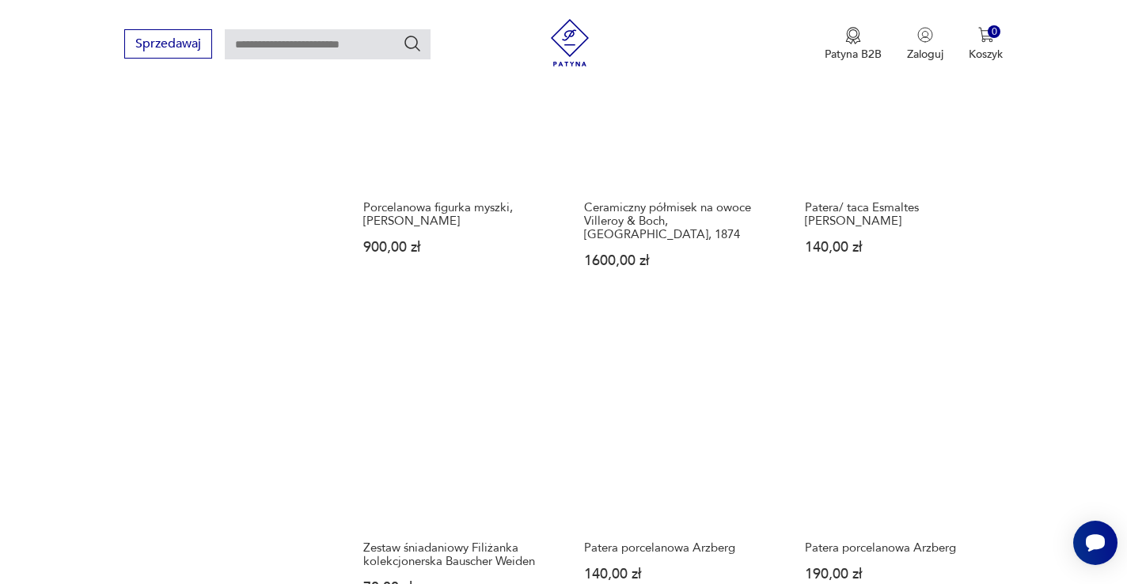
scroll to position [1615, 0]
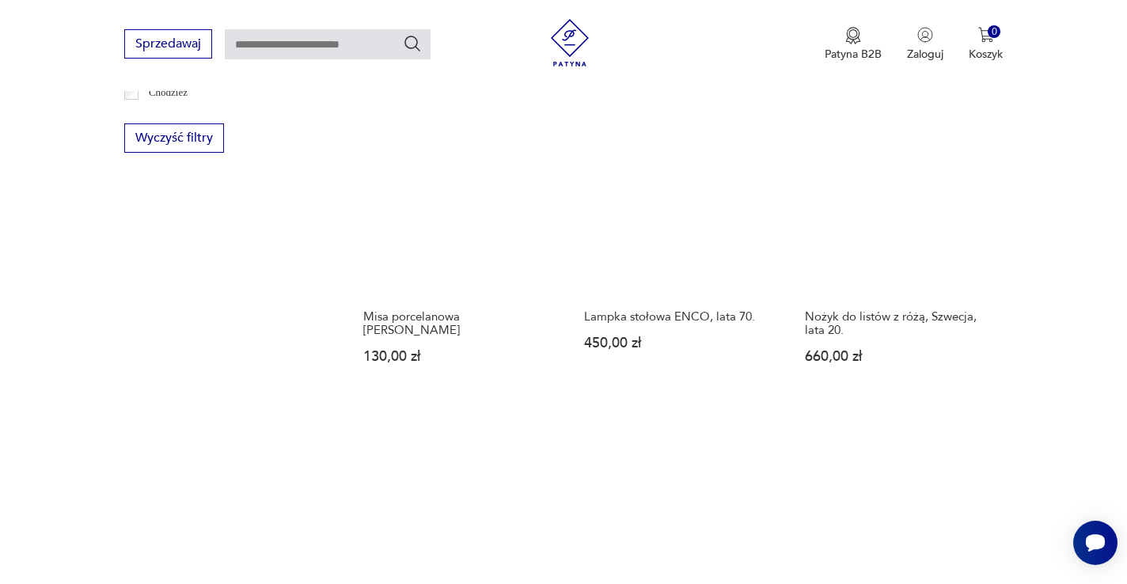
scroll to position [1259, 0]
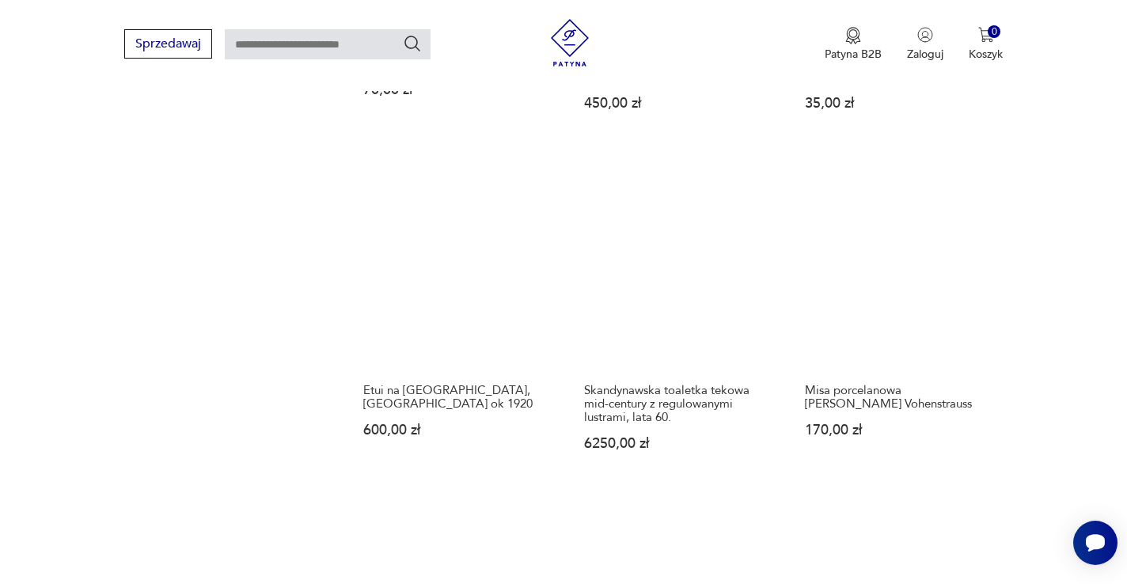
scroll to position [1348, 0]
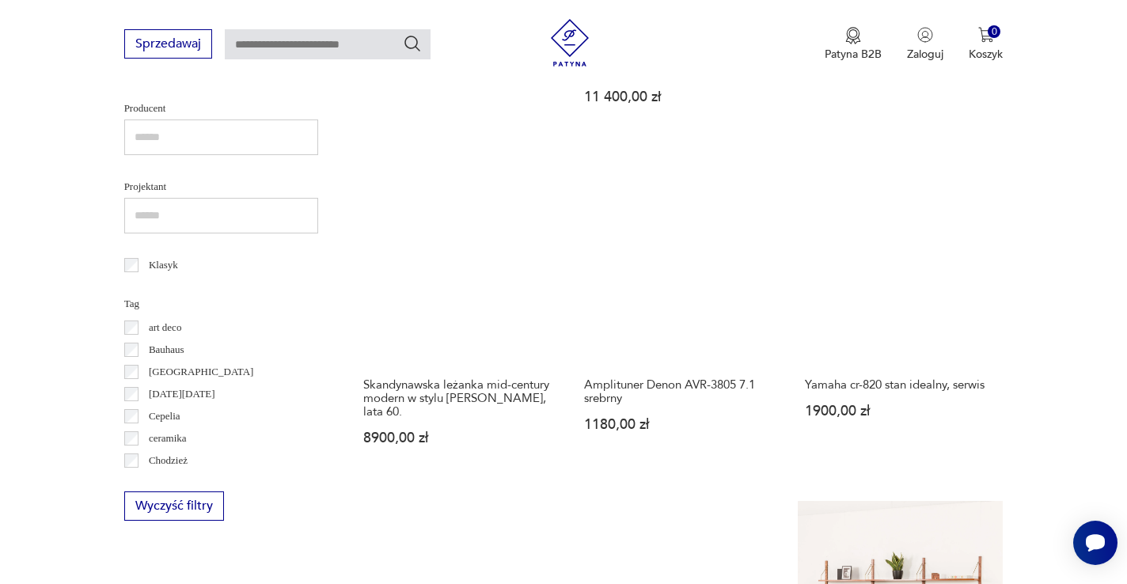
scroll to position [629, 0]
